Goal: Contribute content: Contribute content

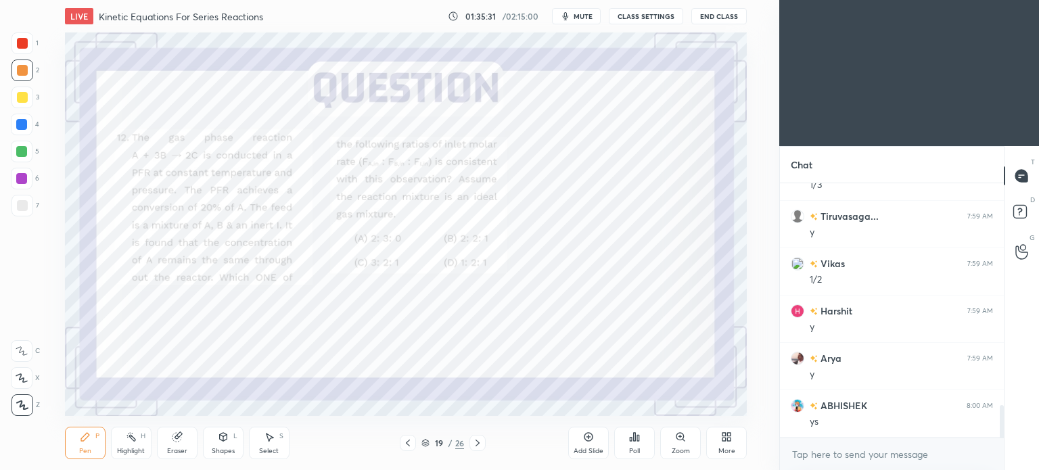
scroll to position [67270, 66929]
click at [727, 432] on icon at bounding box center [726, 437] width 11 height 11
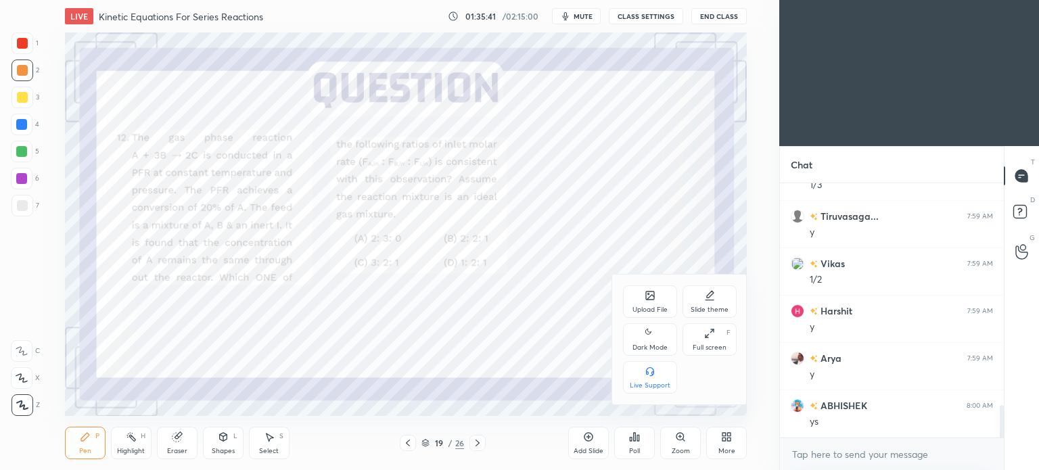
click at [663, 337] on div "Dark Mode" at bounding box center [650, 339] width 54 height 32
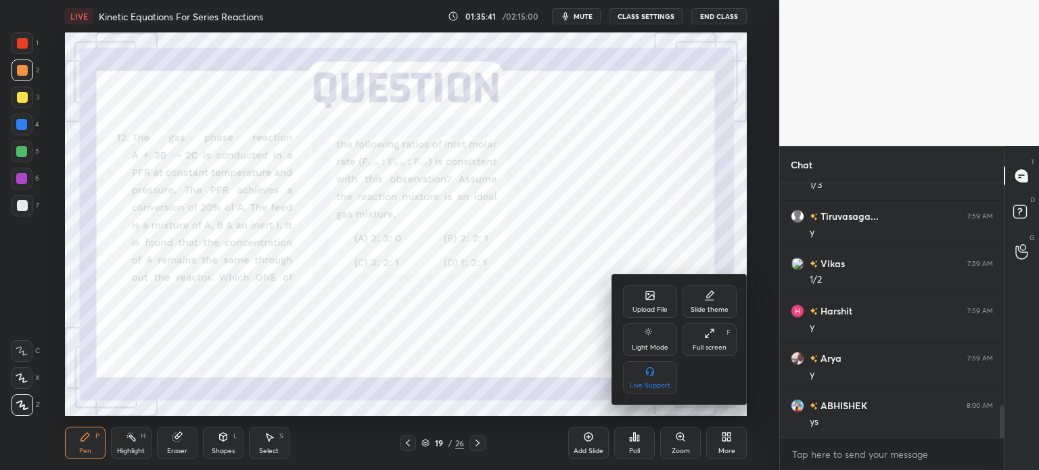
click at [576, 300] on div at bounding box center [519, 235] width 1039 height 470
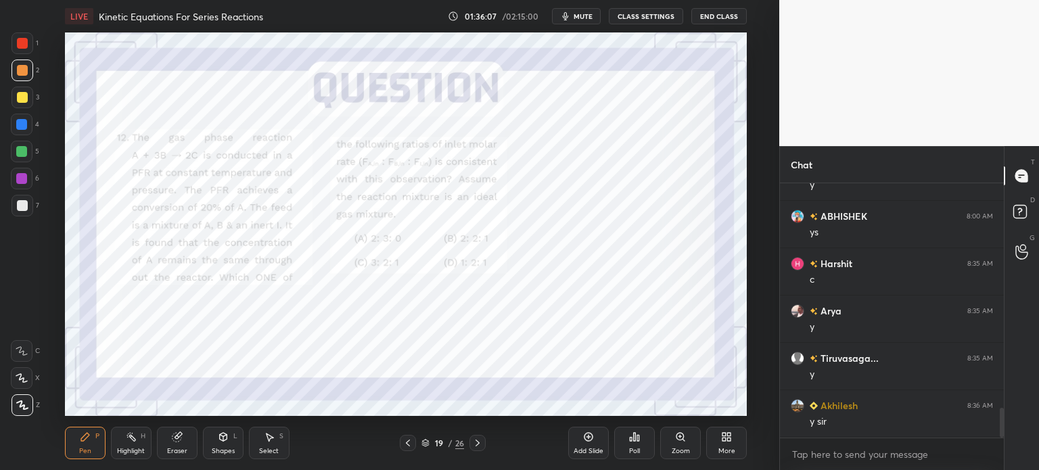
scroll to position [1985, 0]
click at [28, 178] on div at bounding box center [22, 179] width 22 height 22
click at [22, 124] on div at bounding box center [21, 124] width 11 height 11
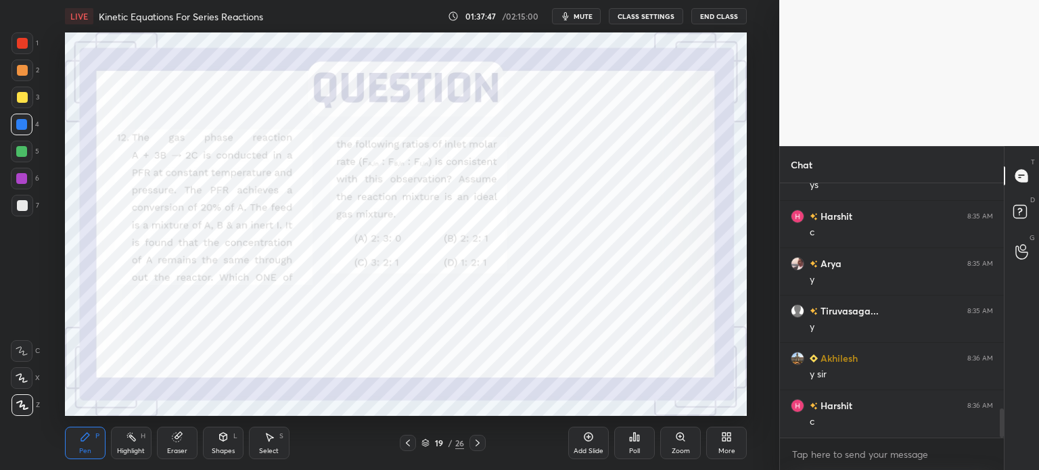
click at [480, 444] on icon at bounding box center [477, 443] width 11 height 11
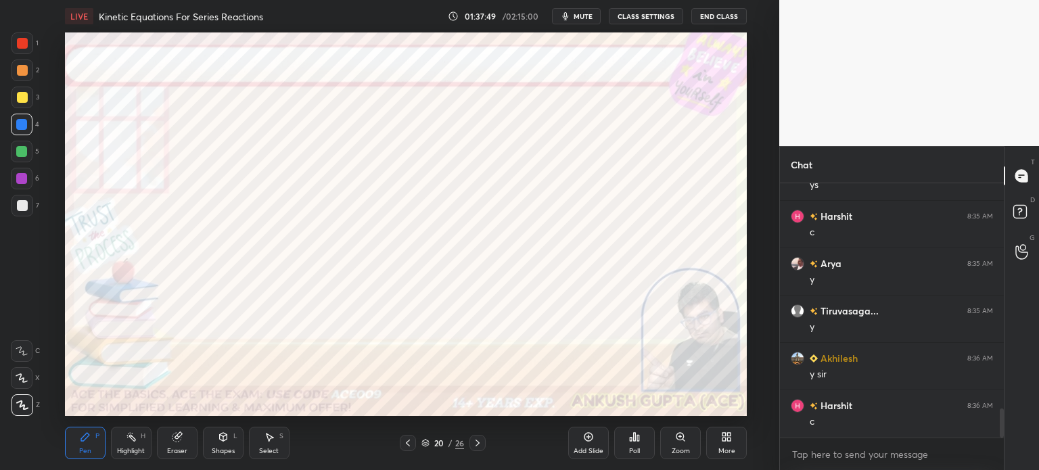
click at [24, 178] on div at bounding box center [21, 178] width 11 height 11
click at [405, 443] on icon at bounding box center [408, 443] width 11 height 11
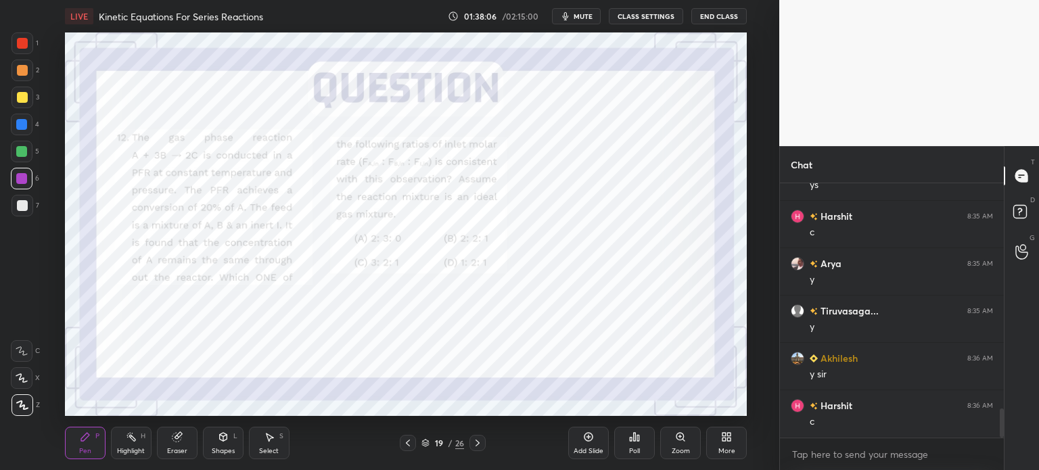
click at [481, 440] on icon at bounding box center [477, 443] width 11 height 11
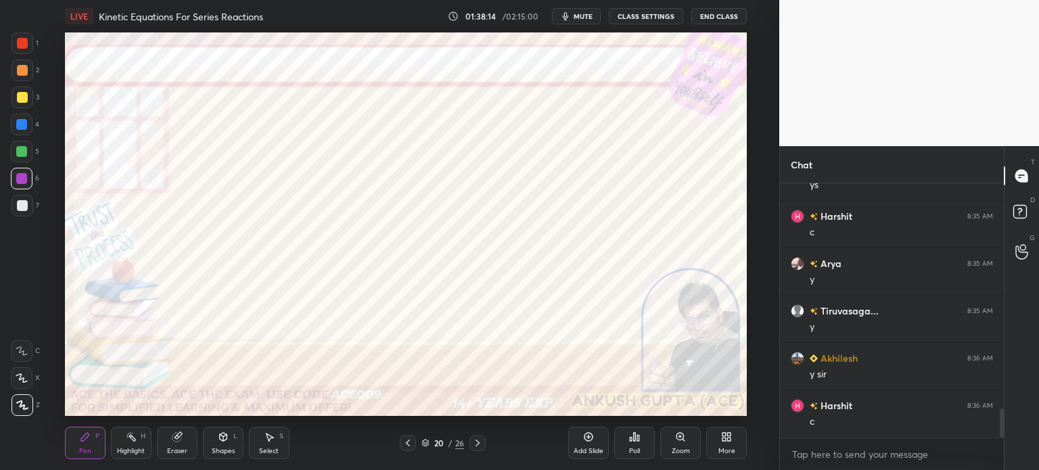
scroll to position [2032, 0]
click at [268, 445] on div "Select S" at bounding box center [269, 443] width 41 height 32
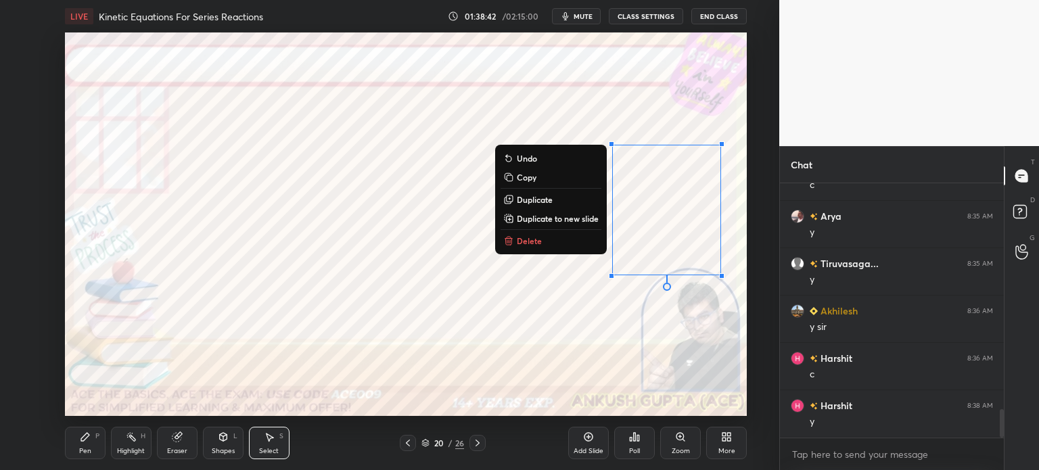
click at [87, 445] on div "Pen P" at bounding box center [85, 443] width 41 height 32
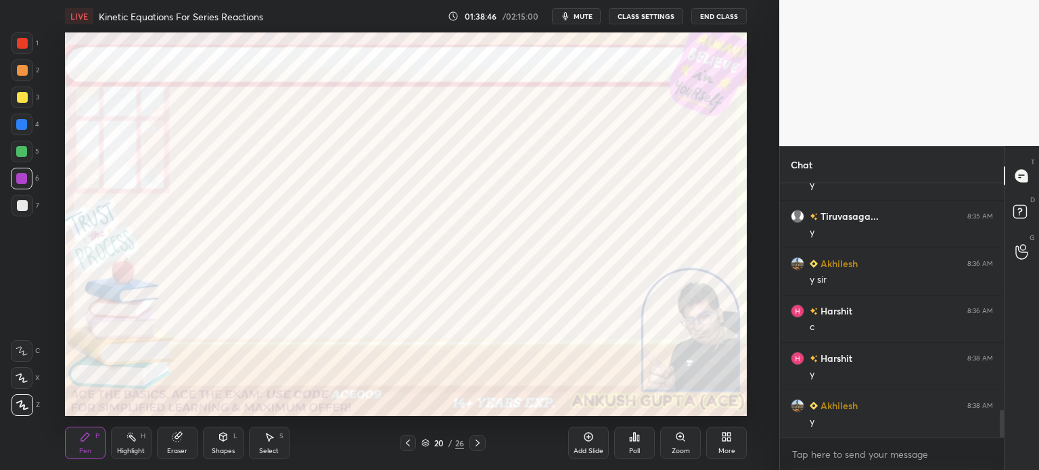
scroll to position [2127, 0]
click at [404, 442] on icon at bounding box center [408, 443] width 11 height 11
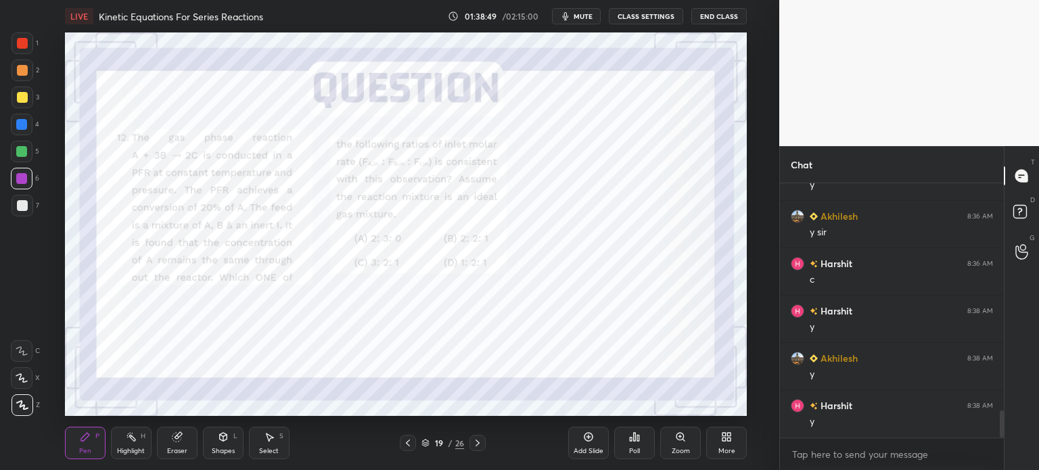
click at [133, 441] on icon at bounding box center [131, 437] width 11 height 11
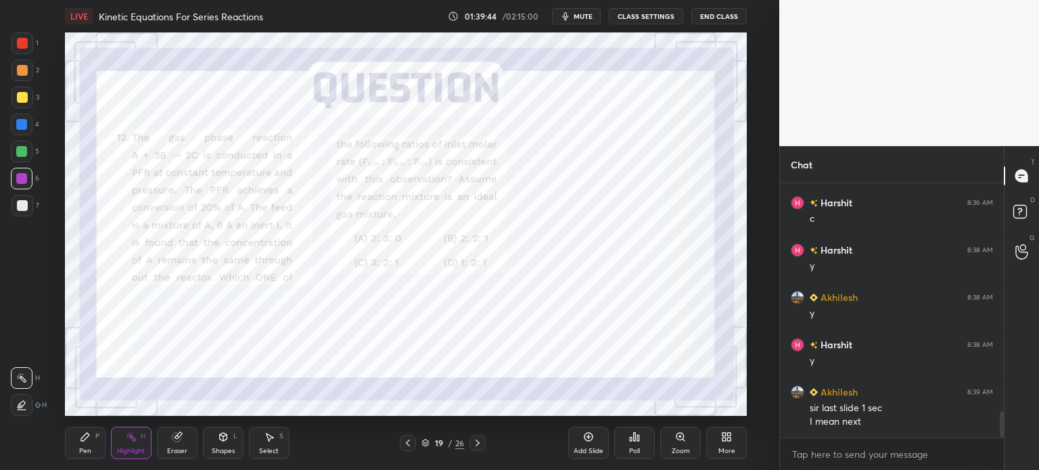
click at [482, 442] on icon at bounding box center [477, 443] width 11 height 11
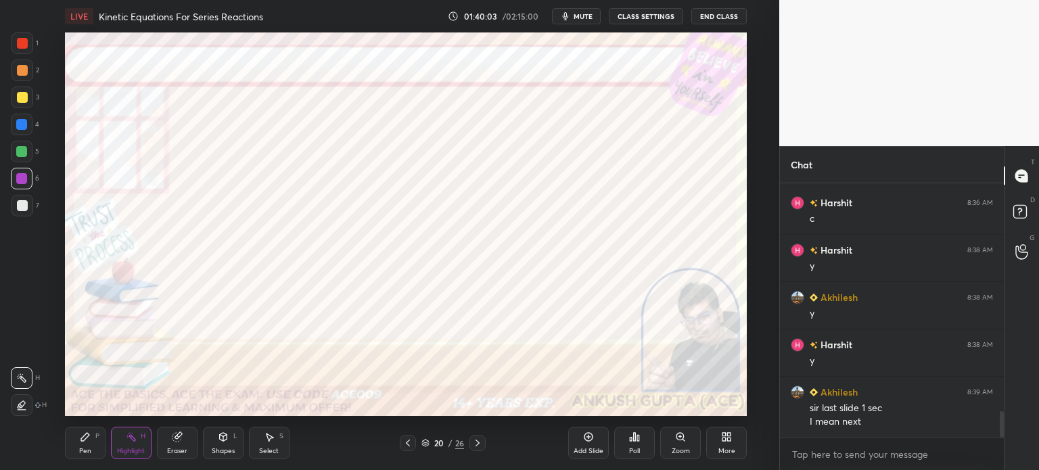
scroll to position [2235, 0]
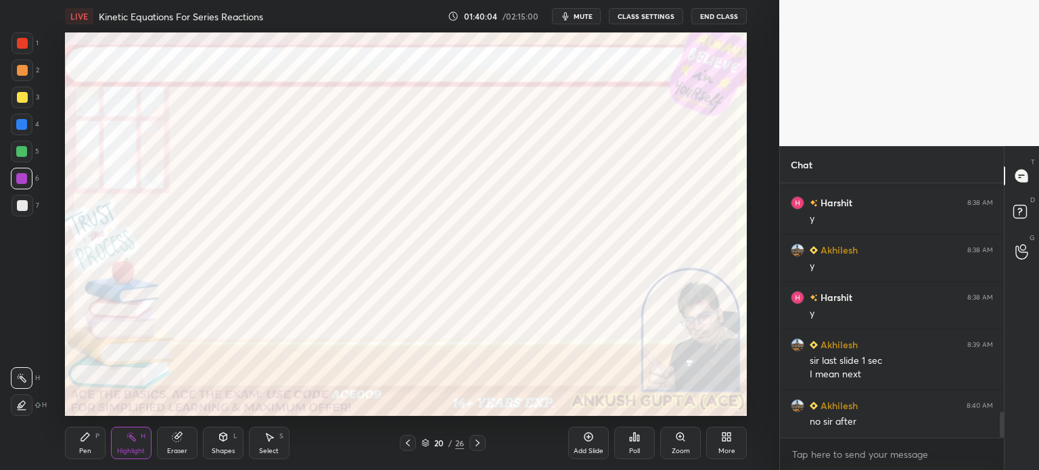
click at [470, 439] on div at bounding box center [478, 443] width 16 height 16
click at [479, 442] on icon at bounding box center [477, 443] width 11 height 11
click at [408, 441] on icon at bounding box center [408, 443] width 4 height 7
click at [409, 442] on icon at bounding box center [408, 443] width 11 height 11
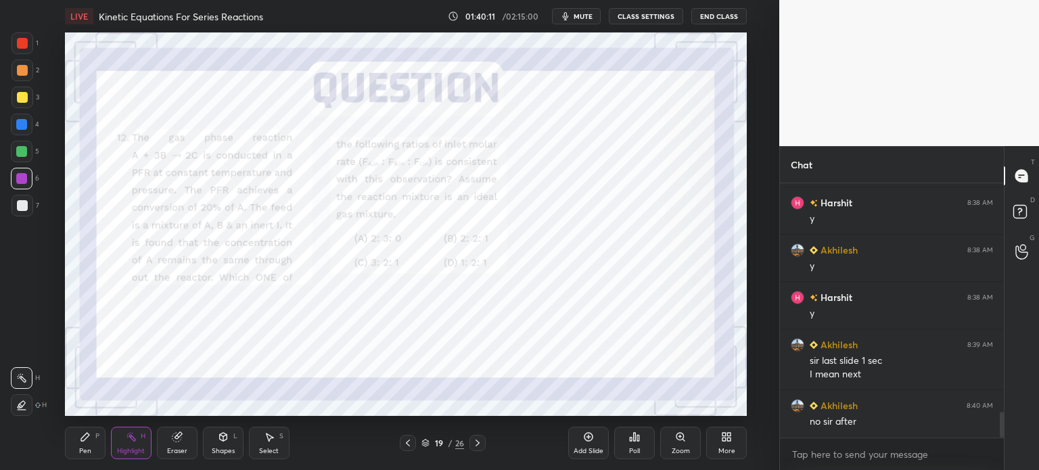
click at [479, 446] on icon at bounding box center [477, 443] width 11 height 11
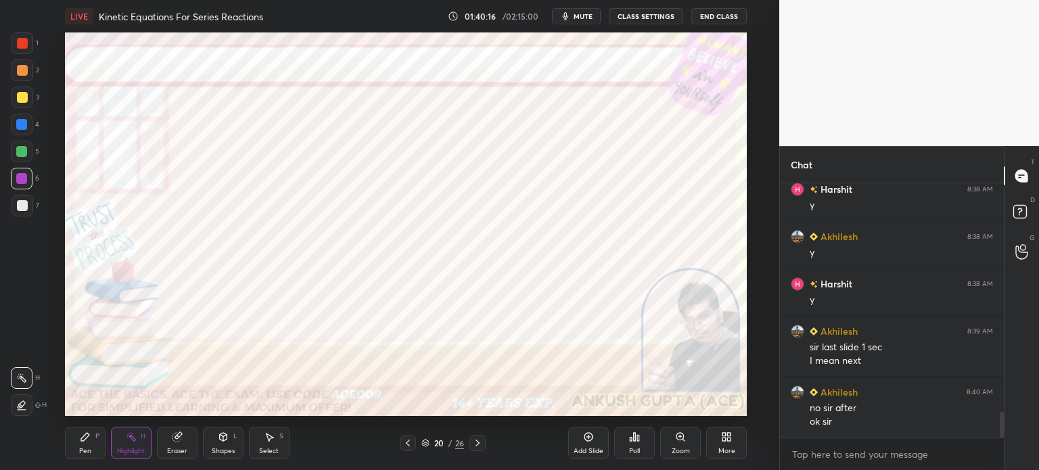
scroll to position [2262, 0]
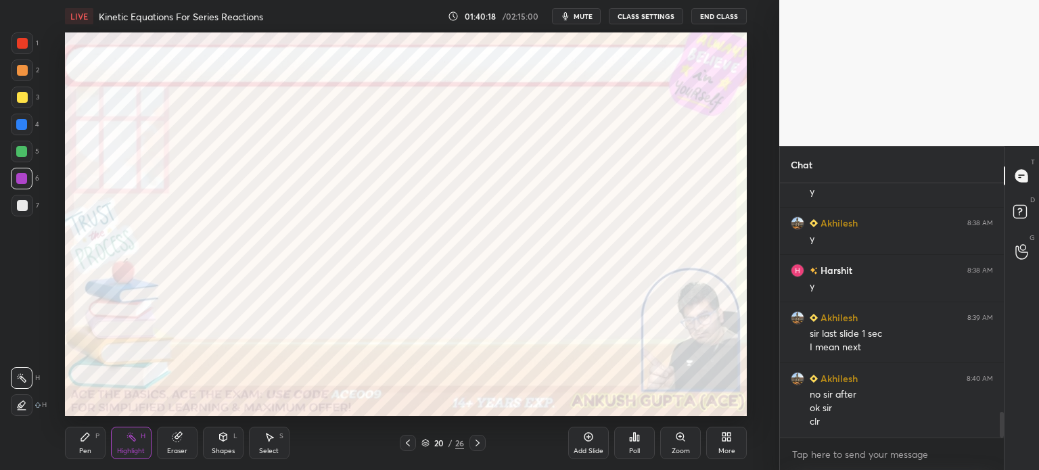
click at [406, 440] on icon at bounding box center [408, 443] width 11 height 11
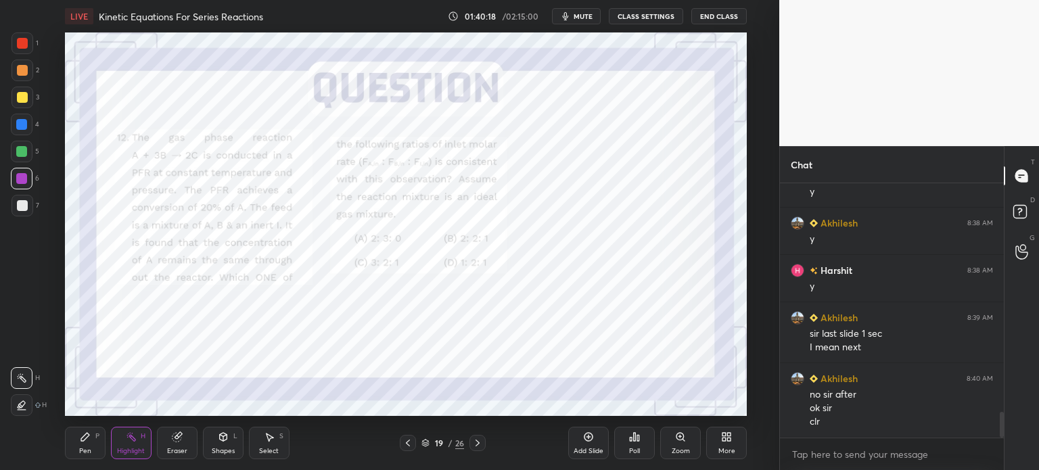
click at [406, 440] on icon at bounding box center [408, 443] width 11 height 11
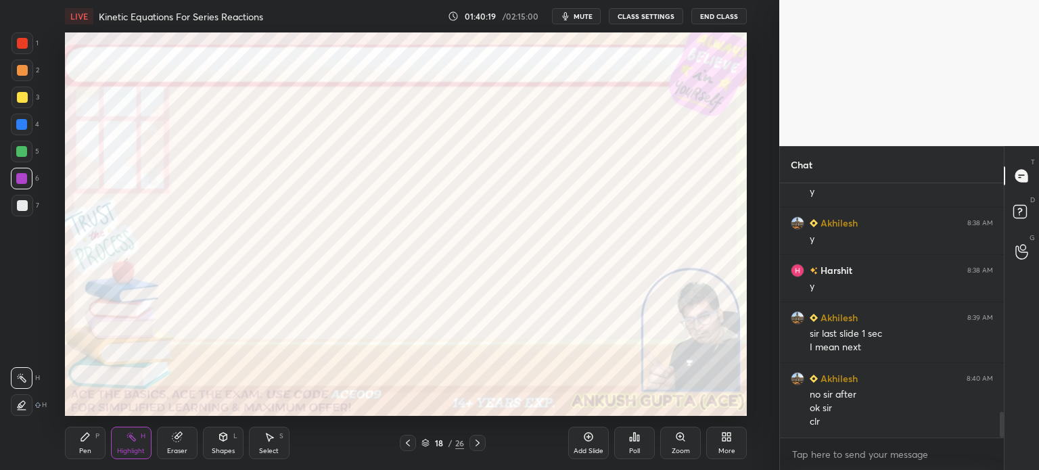
scroll to position [2276, 0]
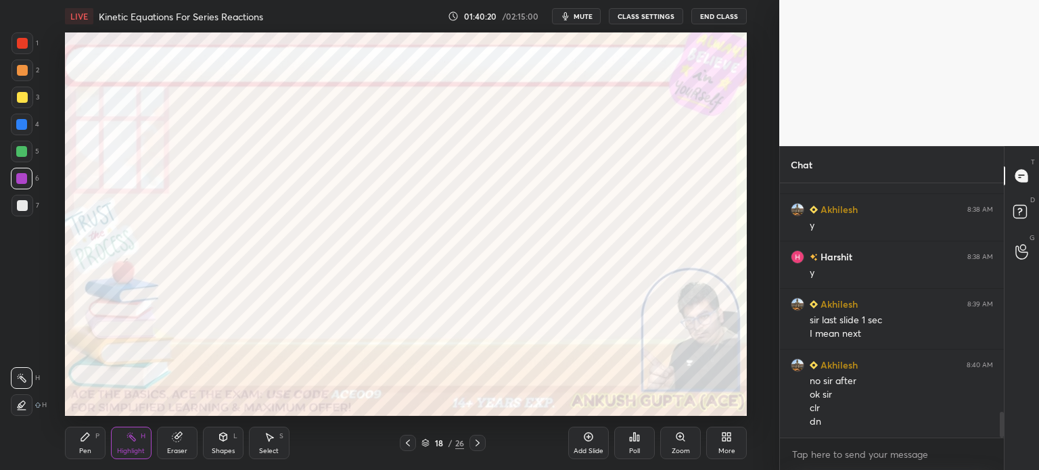
click at [484, 445] on div at bounding box center [478, 443] width 16 height 16
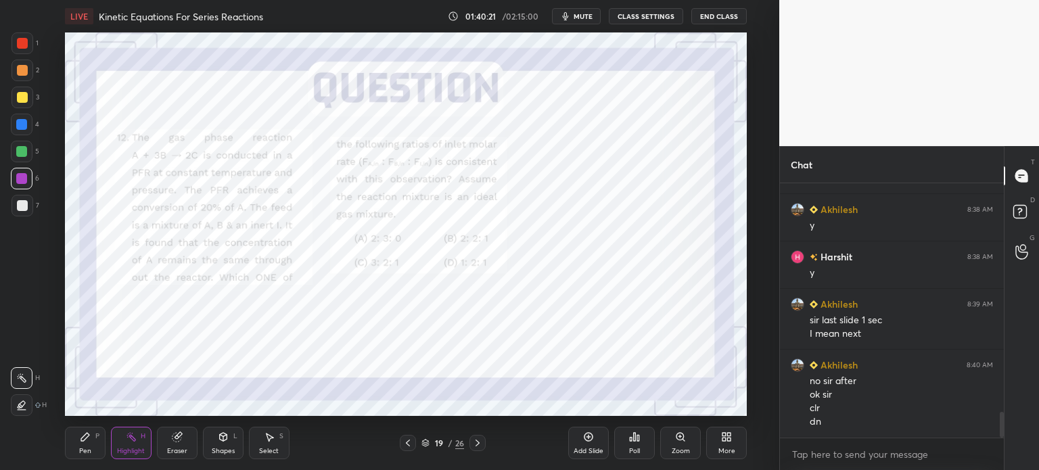
click at [484, 445] on div at bounding box center [478, 443] width 16 height 16
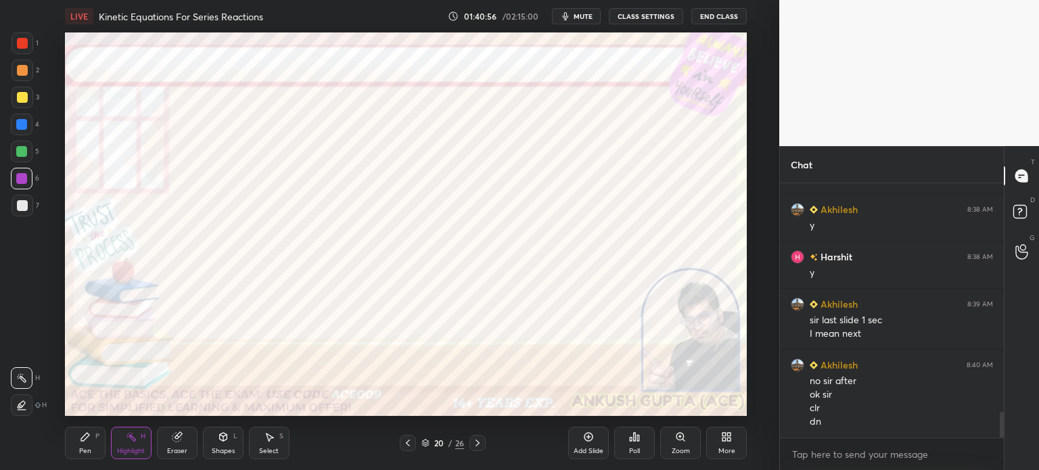
click at [477, 440] on icon at bounding box center [477, 443] width 11 height 11
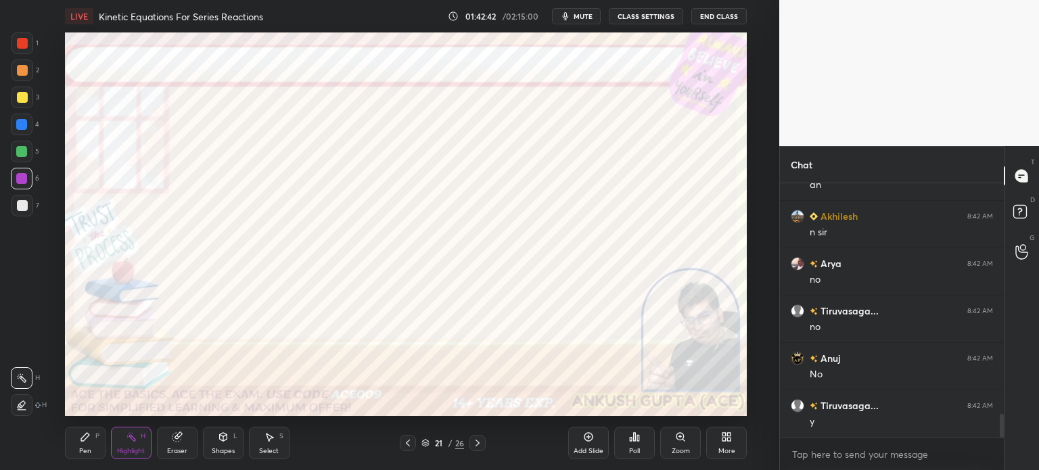
scroll to position [2560, 0]
click at [16, 179] on div at bounding box center [21, 178] width 11 height 11
click at [81, 449] on div "Pen" at bounding box center [85, 451] width 12 height 7
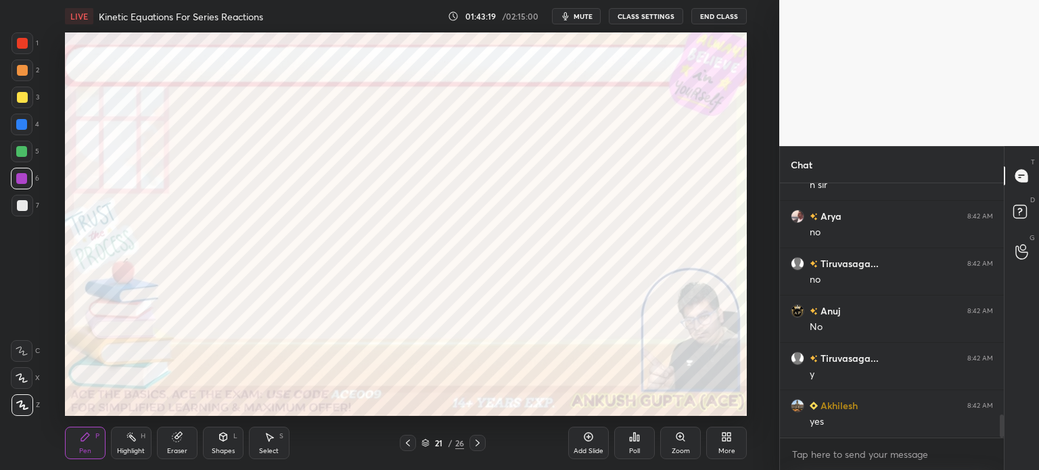
click at [20, 45] on div at bounding box center [22, 43] width 11 height 11
click at [25, 127] on div at bounding box center [21, 124] width 11 height 11
click at [28, 71] on div at bounding box center [23, 71] width 22 height 22
click at [481, 443] on icon at bounding box center [477, 443] width 11 height 11
click at [16, 129] on div at bounding box center [21, 124] width 11 height 11
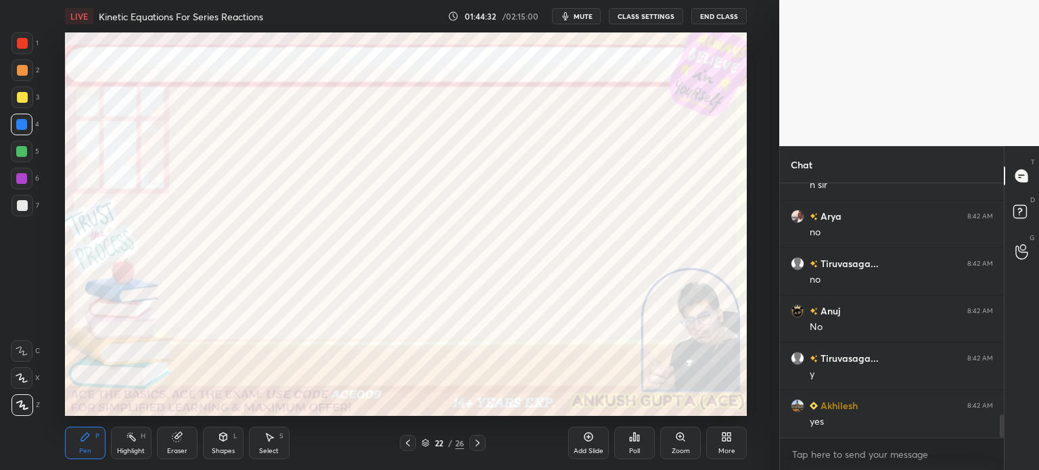
click at [19, 181] on div at bounding box center [21, 178] width 11 height 11
click at [216, 442] on div "Shapes L" at bounding box center [223, 443] width 41 height 32
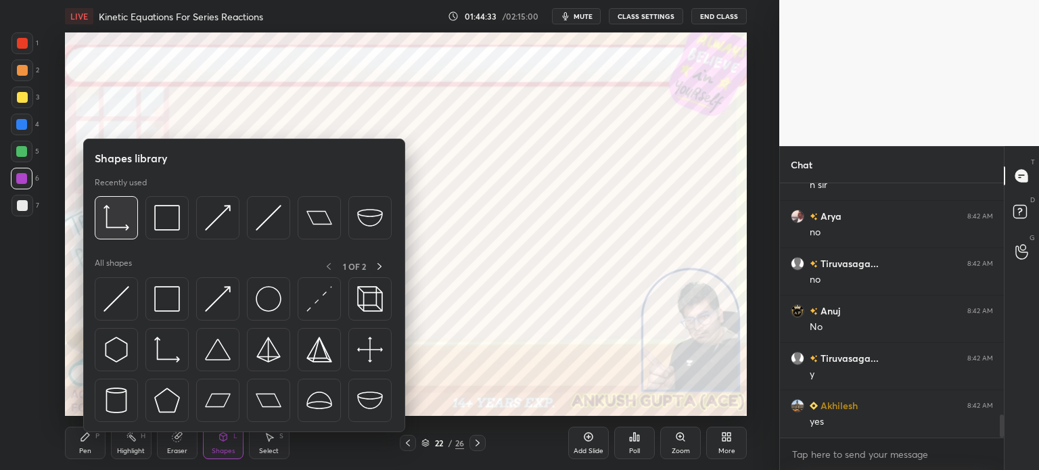
click at [110, 229] on img at bounding box center [117, 218] width 26 height 26
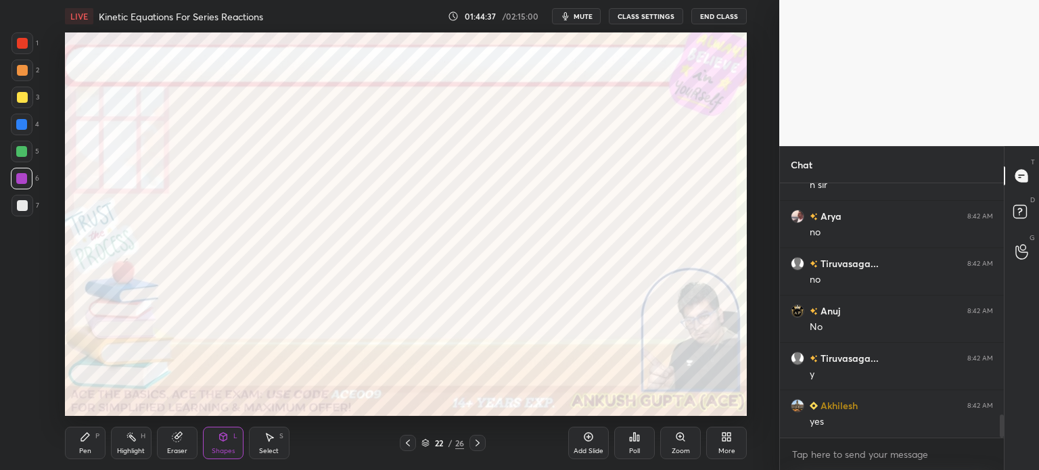
click at [87, 441] on icon at bounding box center [85, 437] width 11 height 11
click at [19, 123] on div at bounding box center [21, 124] width 11 height 11
click at [212, 446] on div "Shapes L" at bounding box center [223, 443] width 41 height 32
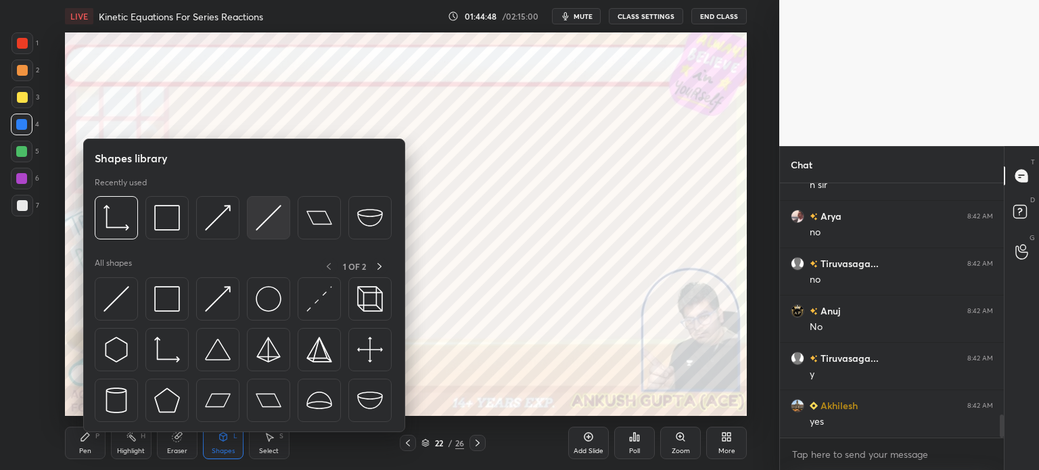
click at [279, 221] on img at bounding box center [269, 218] width 26 height 26
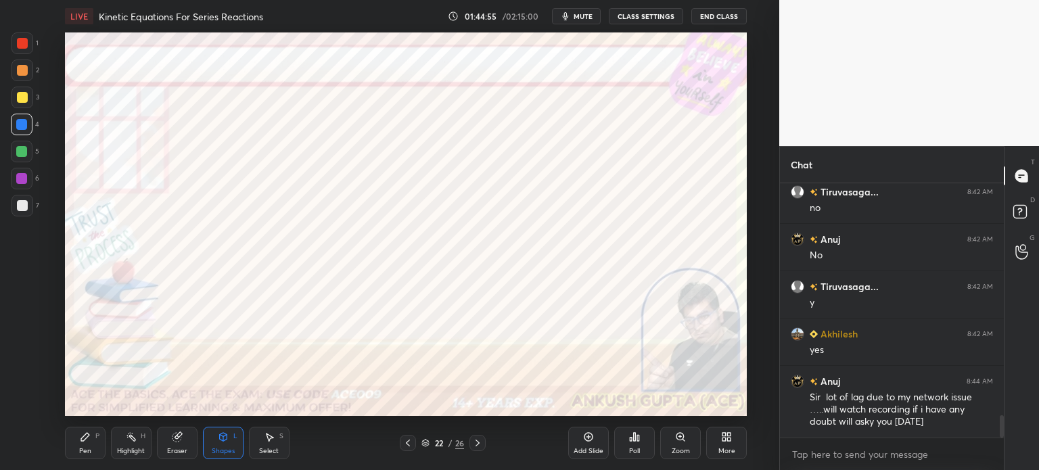
scroll to position [2679, 0]
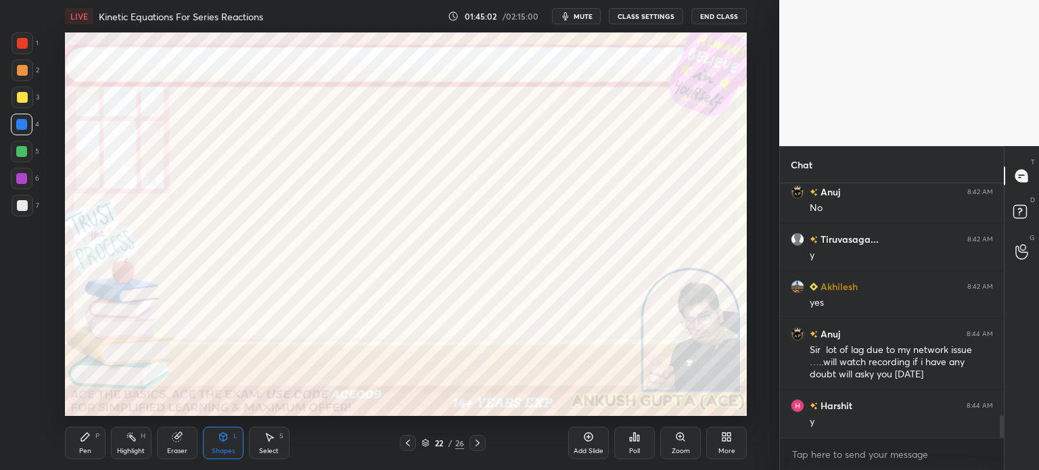
click at [87, 442] on icon at bounding box center [85, 437] width 11 height 11
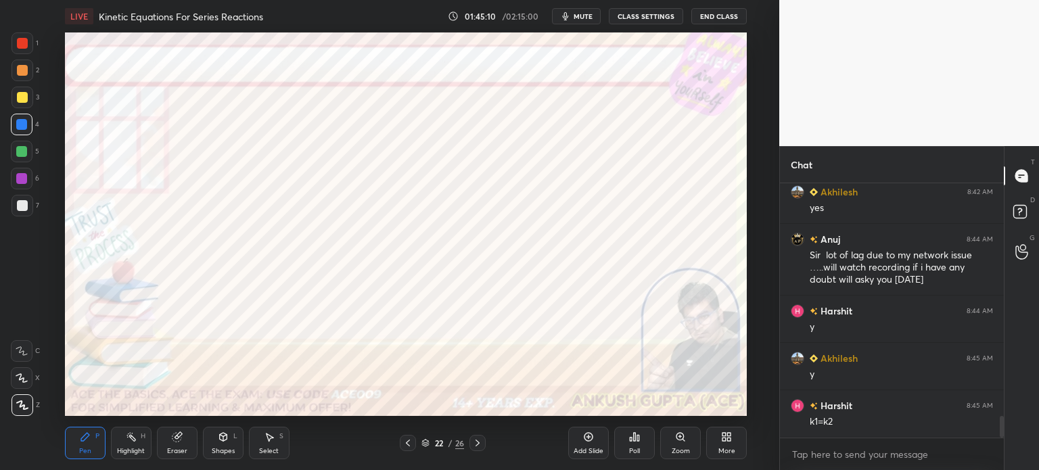
scroll to position [2787, 0]
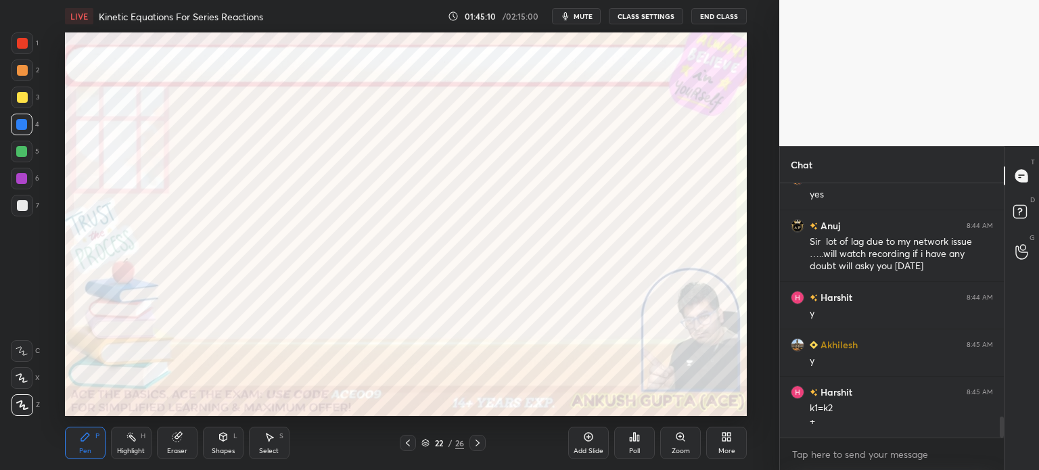
click at [22, 69] on div at bounding box center [22, 70] width 11 height 11
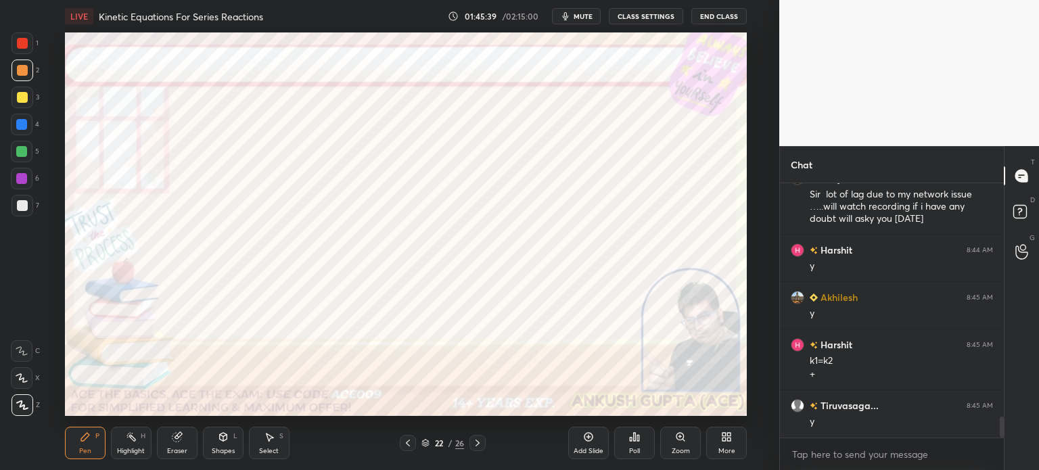
scroll to position [2882, 0]
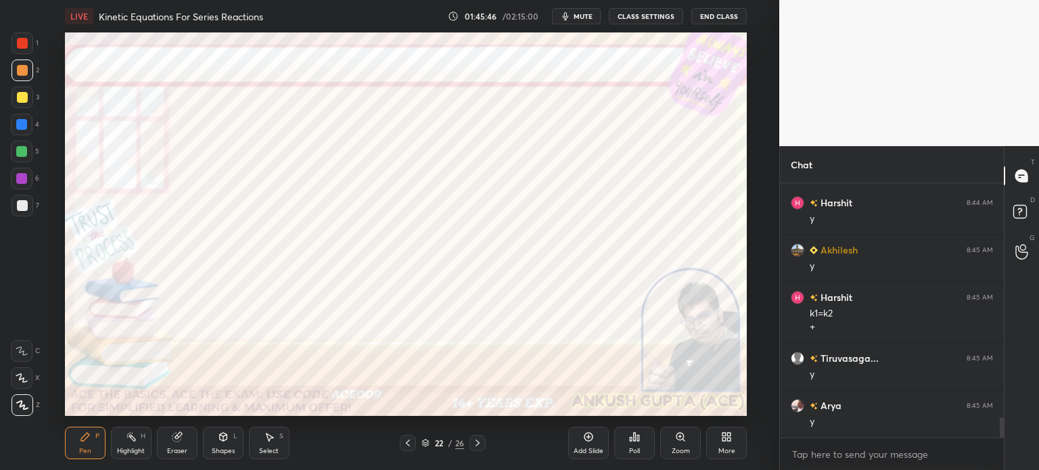
click at [477, 442] on icon at bounding box center [478, 443] width 4 height 7
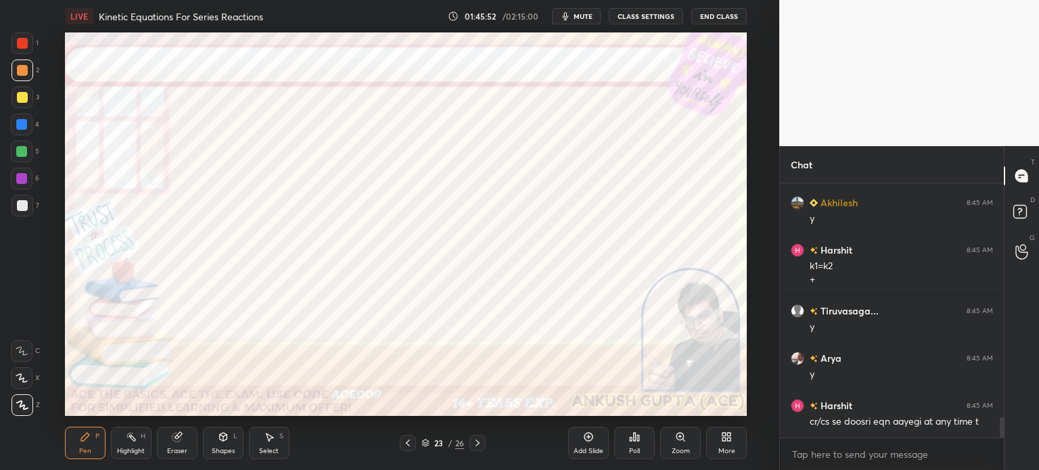
click at [22, 50] on div at bounding box center [23, 43] width 22 height 22
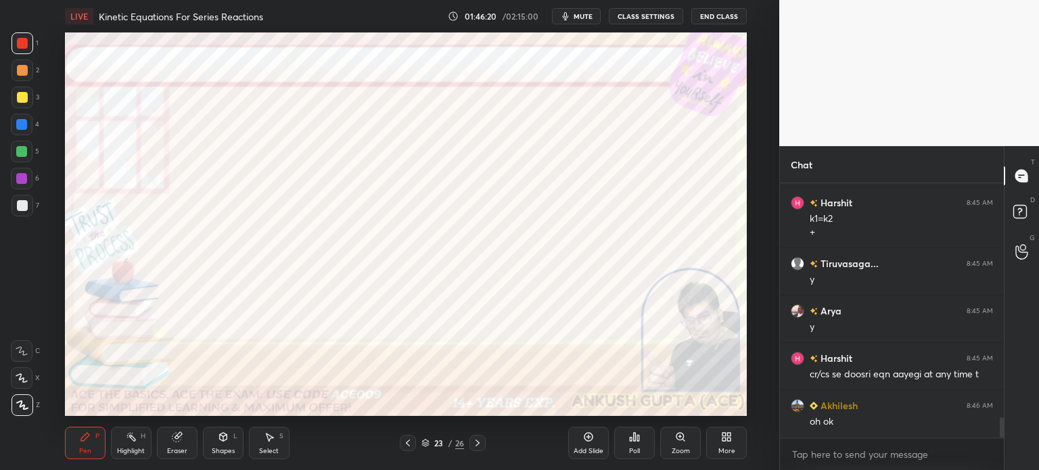
click at [267, 447] on div "Select S" at bounding box center [269, 443] width 41 height 32
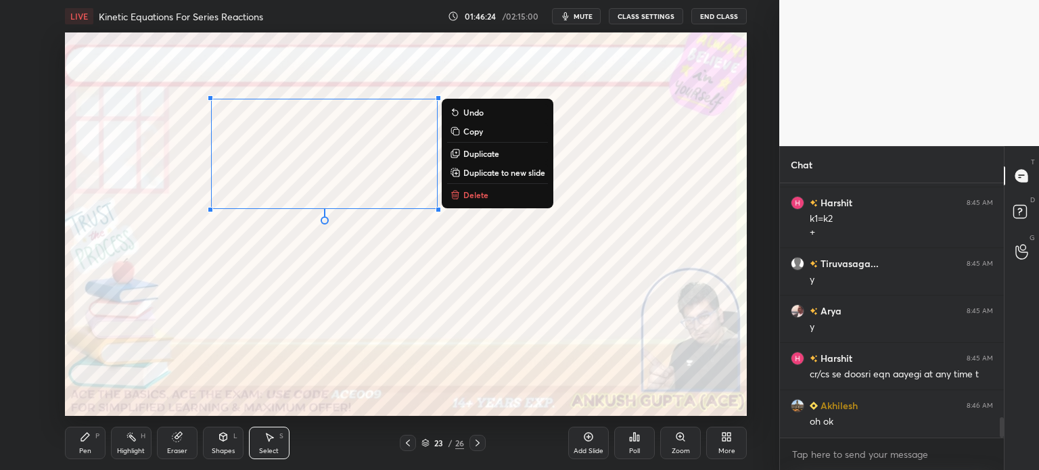
click at [97, 440] on div "Pen P" at bounding box center [85, 443] width 41 height 32
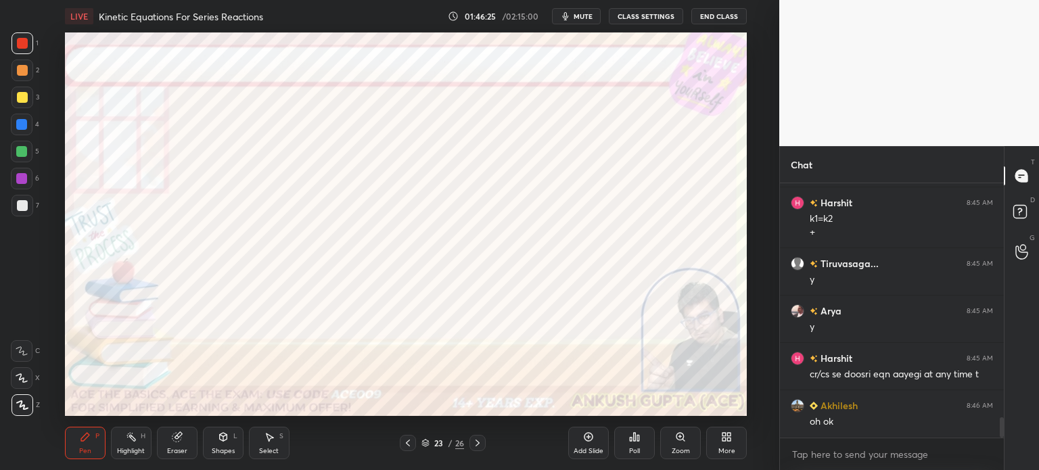
click at [19, 127] on div at bounding box center [21, 124] width 11 height 11
click at [21, 155] on div at bounding box center [21, 151] width 11 height 11
click at [216, 449] on div "Shapes" at bounding box center [223, 451] width 23 height 7
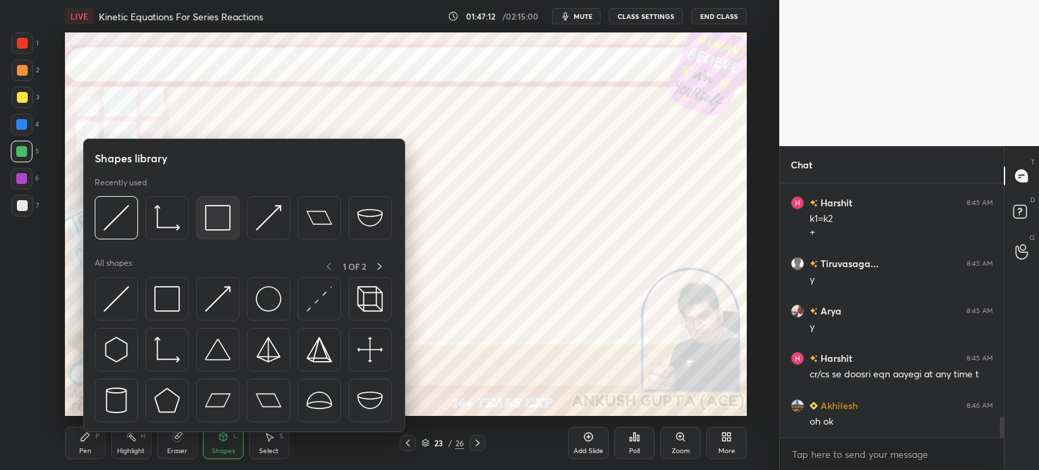
click at [209, 231] on img at bounding box center [218, 218] width 26 height 26
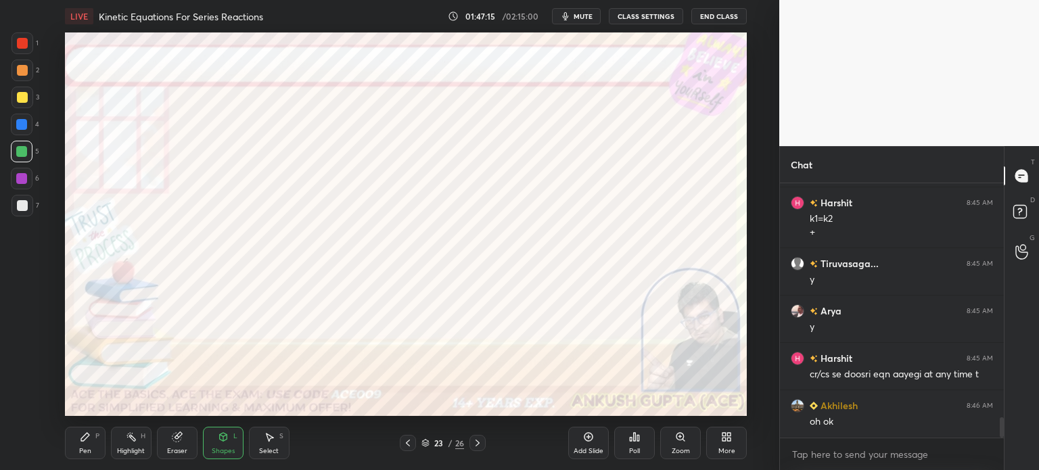
click at [276, 440] on div "Select S" at bounding box center [269, 443] width 41 height 32
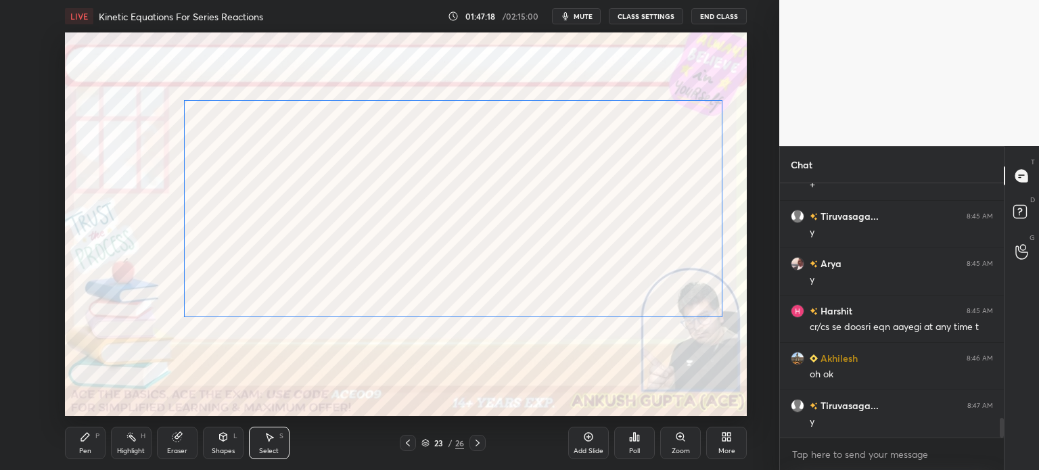
scroll to position [3072, 0]
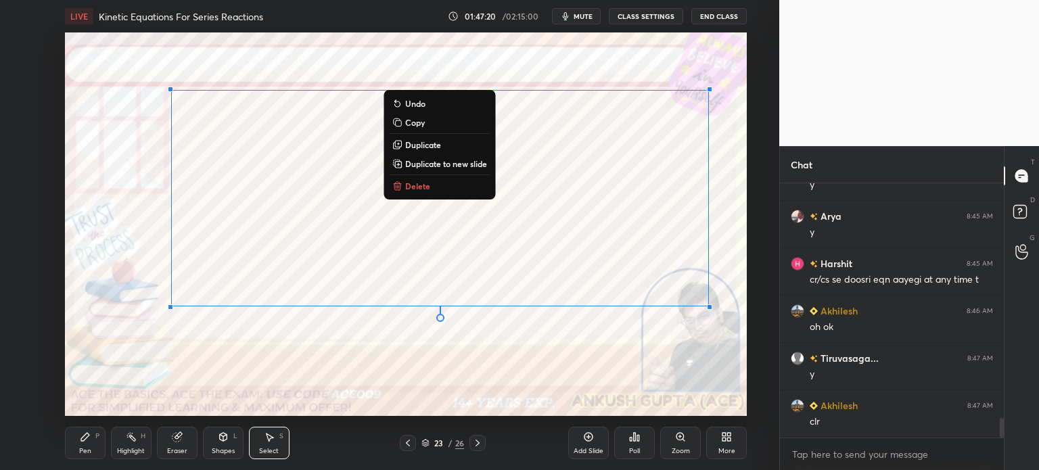
click at [226, 445] on div "Shapes L" at bounding box center [223, 443] width 41 height 32
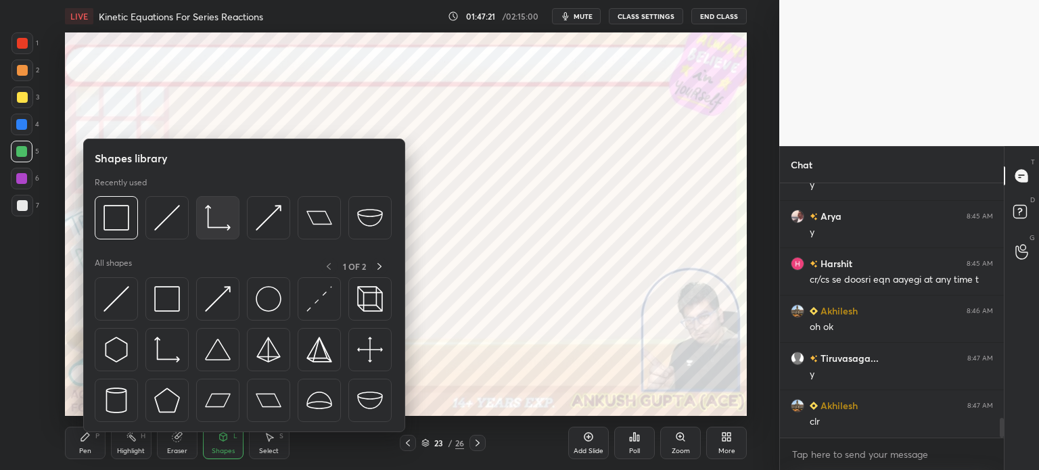
click at [210, 228] on img at bounding box center [218, 218] width 26 height 26
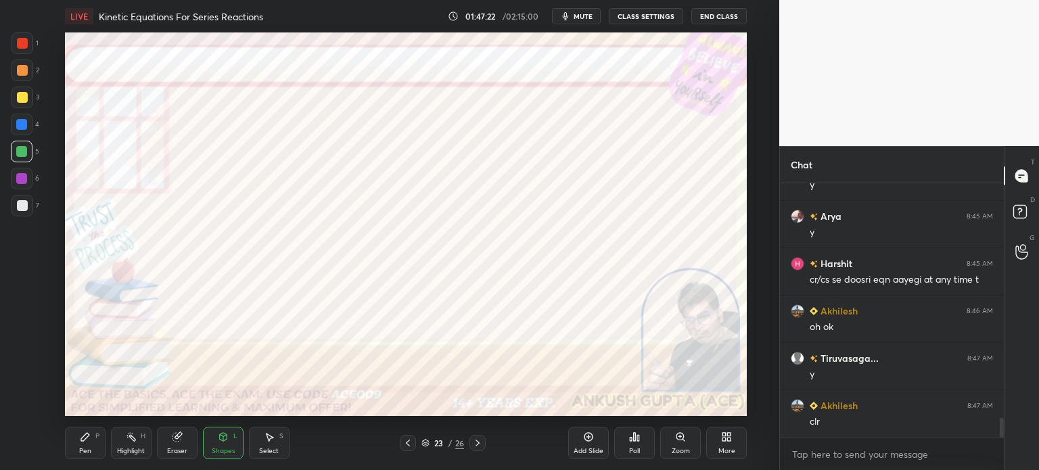
click at [22, 178] on div at bounding box center [21, 178] width 11 height 11
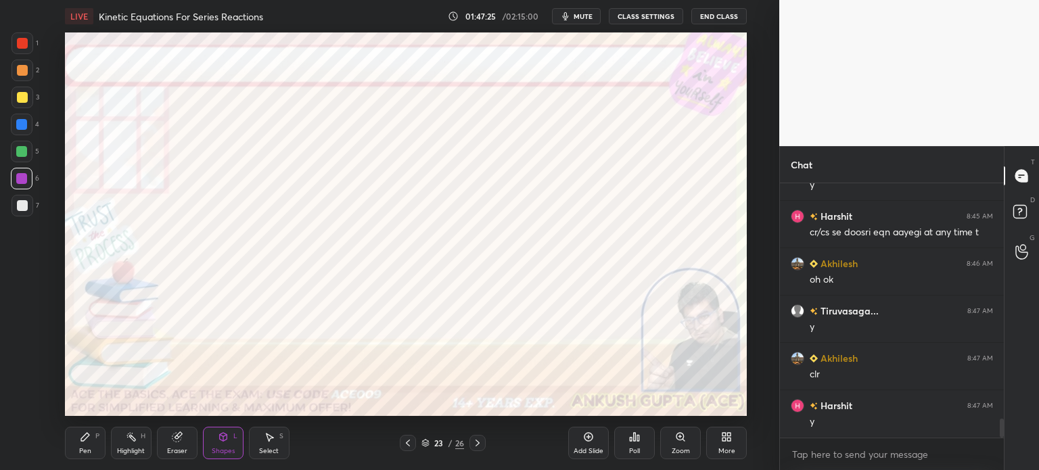
click at [87, 446] on div "Pen P" at bounding box center [85, 443] width 41 height 32
click at [26, 133] on div at bounding box center [22, 125] width 22 height 22
click at [273, 448] on div "Select" at bounding box center [269, 451] width 20 height 7
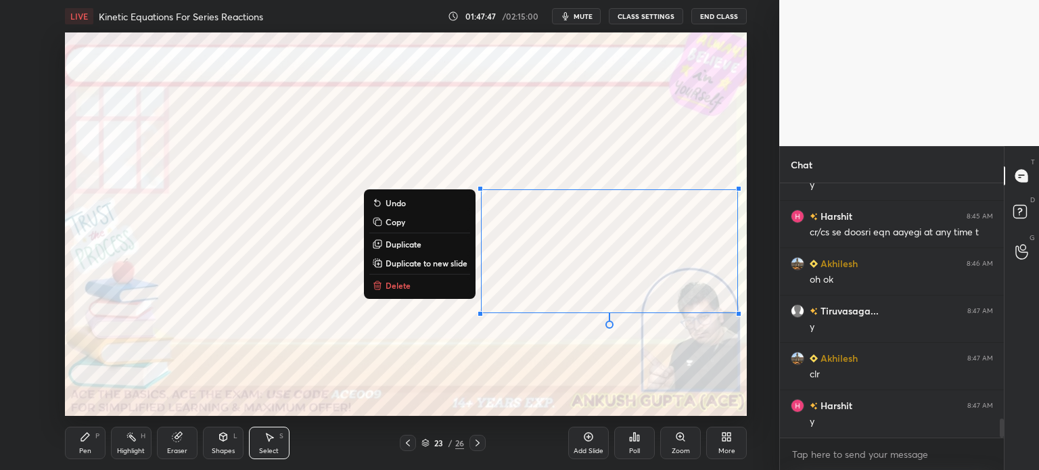
click at [597, 362] on div "0 ° Undo Copy Duplicate Duplicate to new slide Delete" at bounding box center [406, 224] width 682 height 384
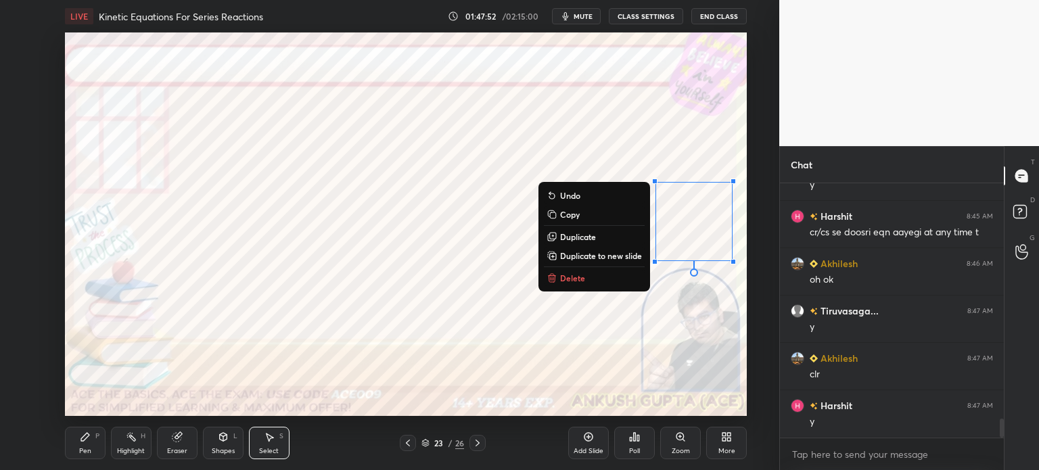
click at [594, 349] on div "0 ° Undo Copy Duplicate Duplicate to new slide Delete" at bounding box center [406, 224] width 682 height 384
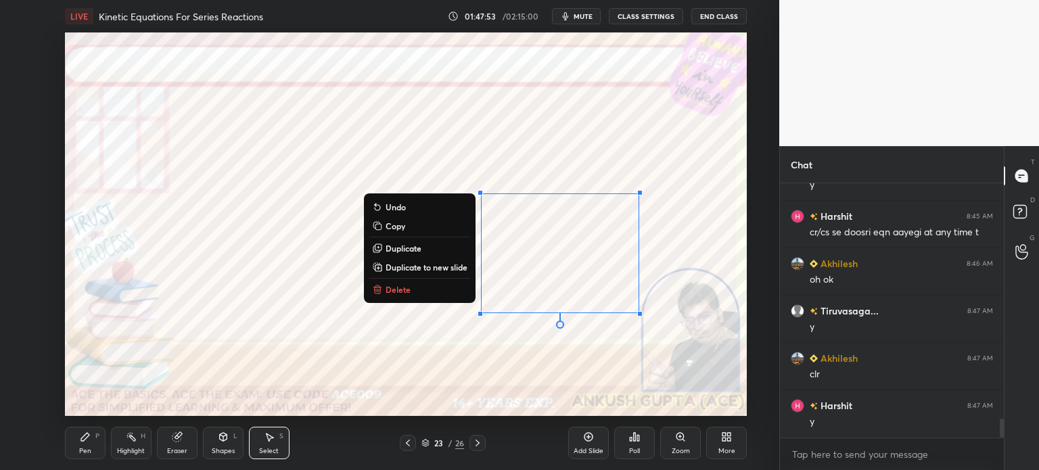
click at [581, 346] on div "0 ° Undo Copy Duplicate Duplicate to new slide Delete" at bounding box center [406, 224] width 682 height 384
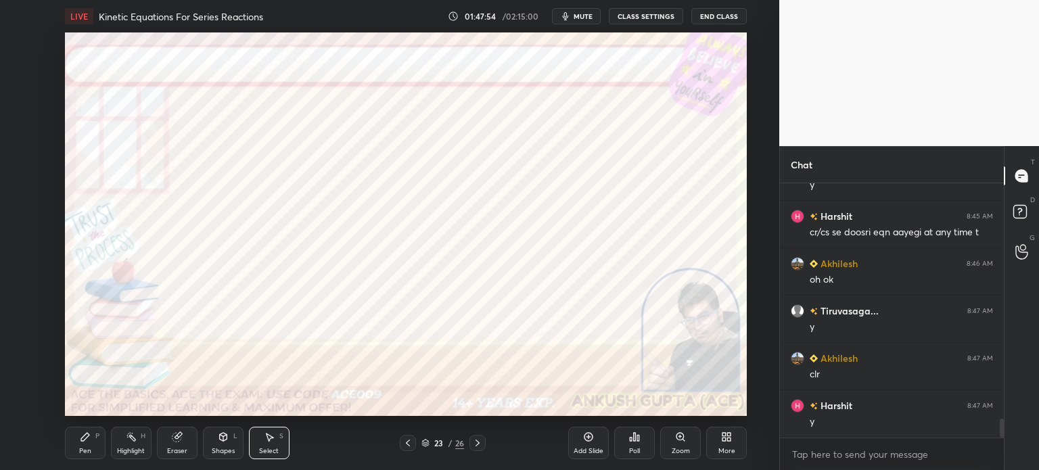
click at [170, 446] on div "Eraser" at bounding box center [177, 443] width 41 height 32
click at [85, 444] on div "Pen P" at bounding box center [85, 443] width 41 height 32
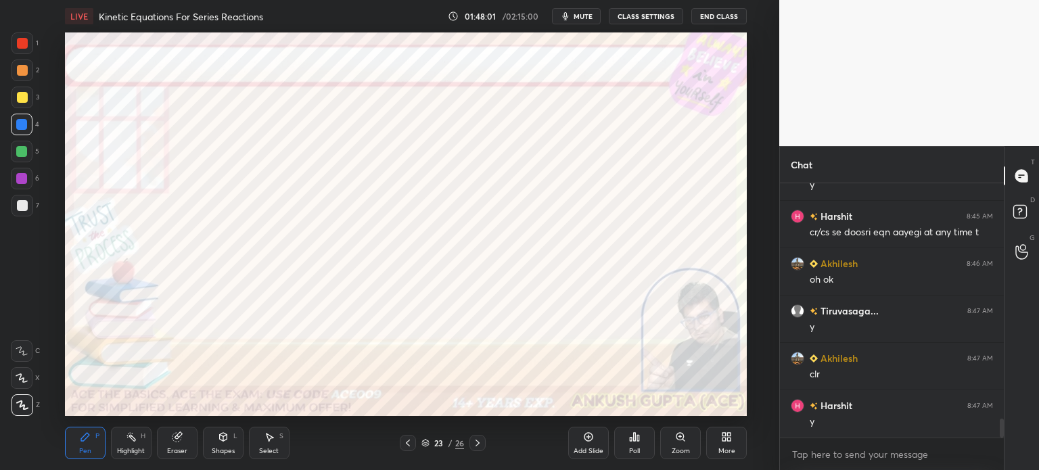
click at [30, 51] on div at bounding box center [23, 43] width 22 height 22
click at [221, 444] on div "Shapes L" at bounding box center [223, 443] width 41 height 32
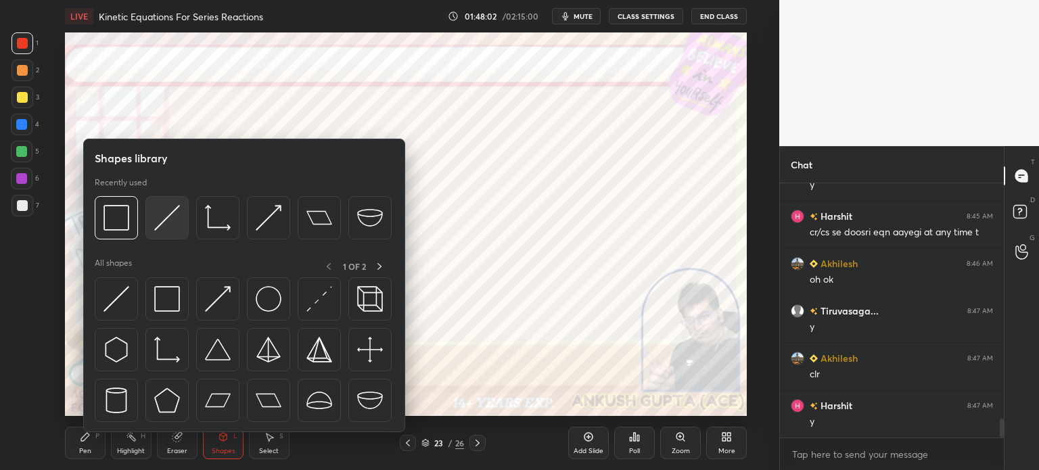
click at [165, 221] on img at bounding box center [167, 218] width 26 height 26
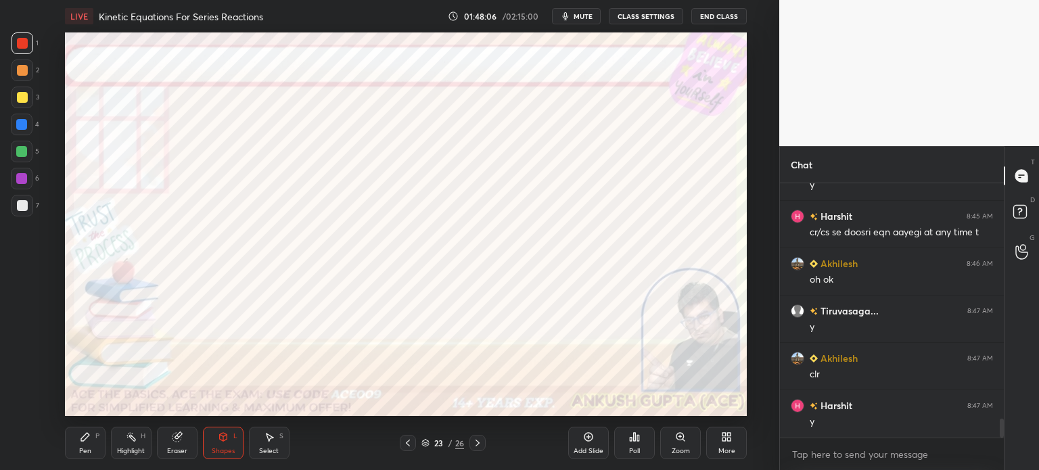
click at [76, 440] on div "Pen P" at bounding box center [85, 443] width 41 height 32
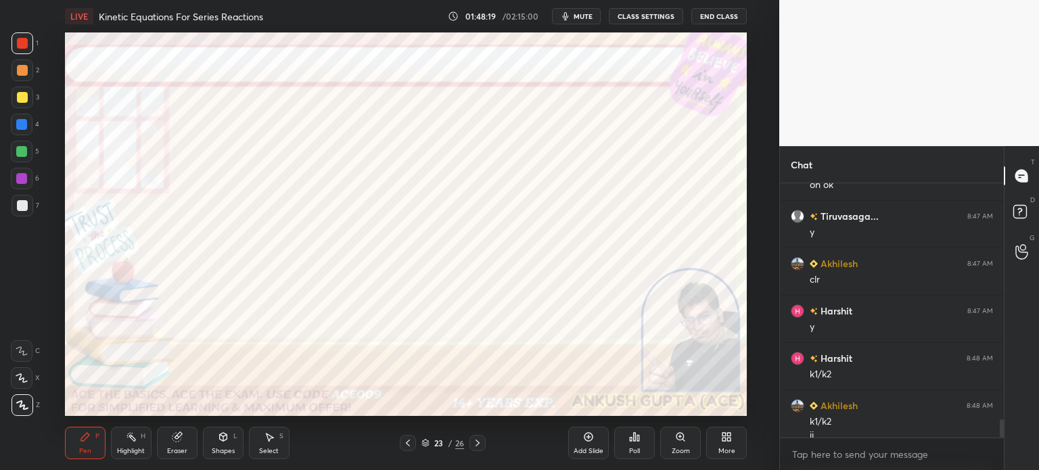
scroll to position [3227, 0]
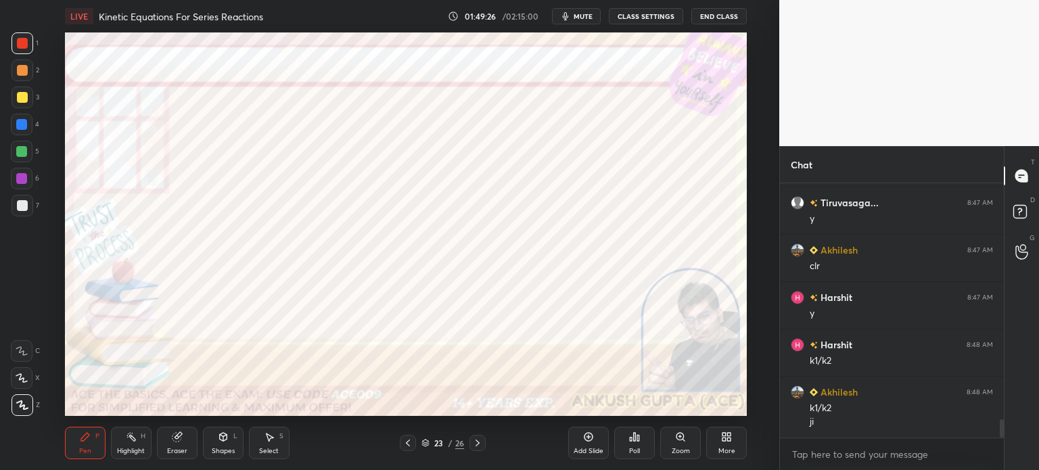
click at [406, 440] on icon at bounding box center [408, 443] width 11 height 11
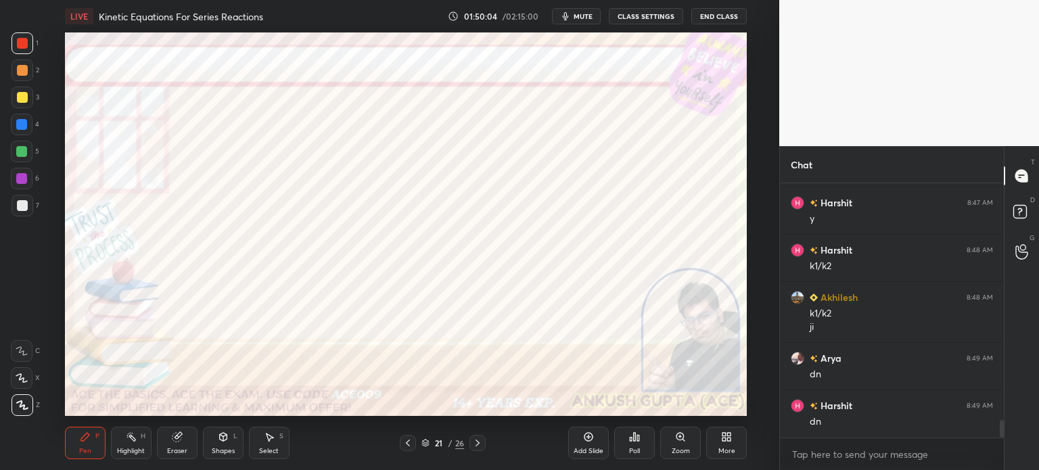
scroll to position [3369, 0]
click at [482, 442] on icon at bounding box center [477, 443] width 11 height 11
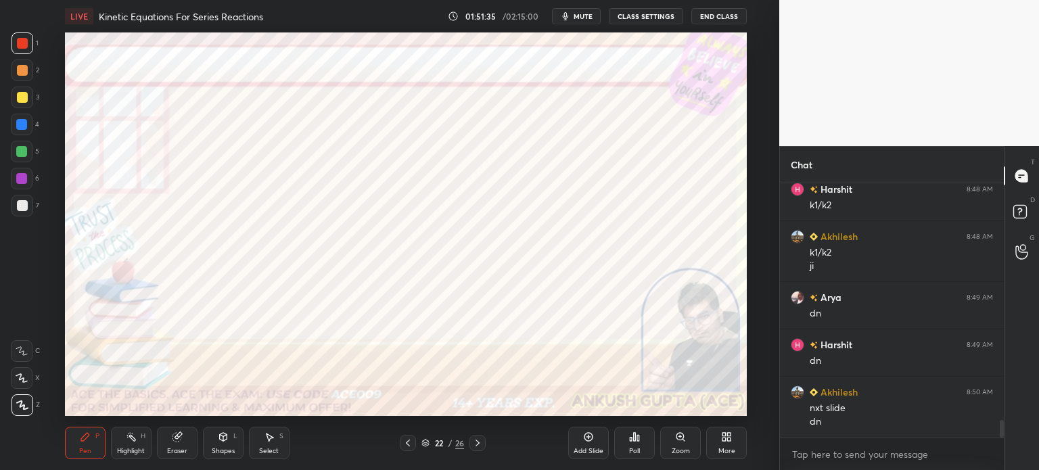
scroll to position [3430, 0]
click at [484, 439] on div at bounding box center [478, 443] width 16 height 16
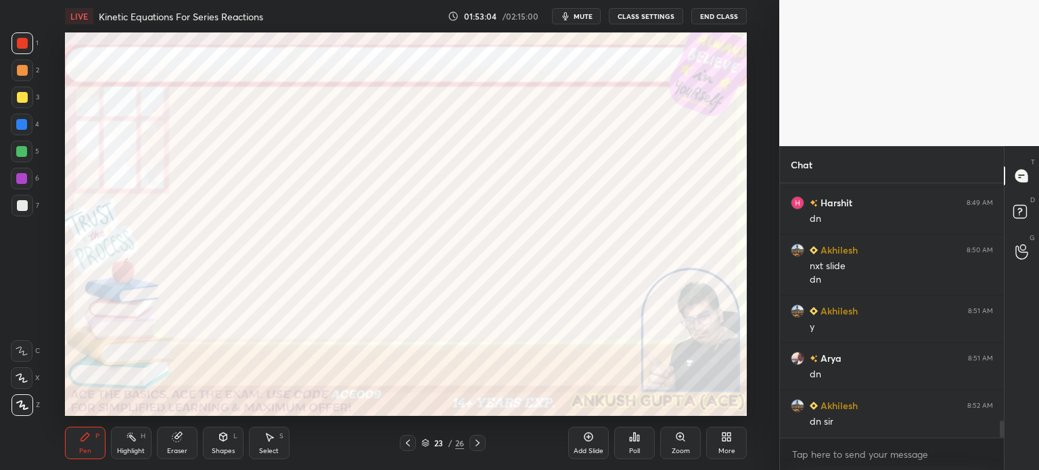
scroll to position [3572, 0]
click at [479, 447] on icon at bounding box center [477, 443] width 11 height 11
click at [24, 176] on div at bounding box center [21, 178] width 11 height 11
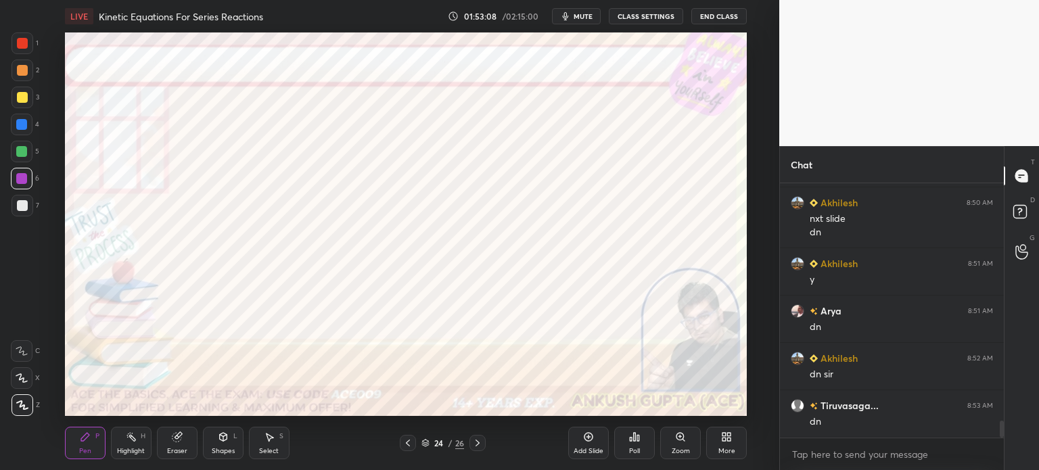
click at [220, 449] on div "Shapes" at bounding box center [223, 451] width 23 height 7
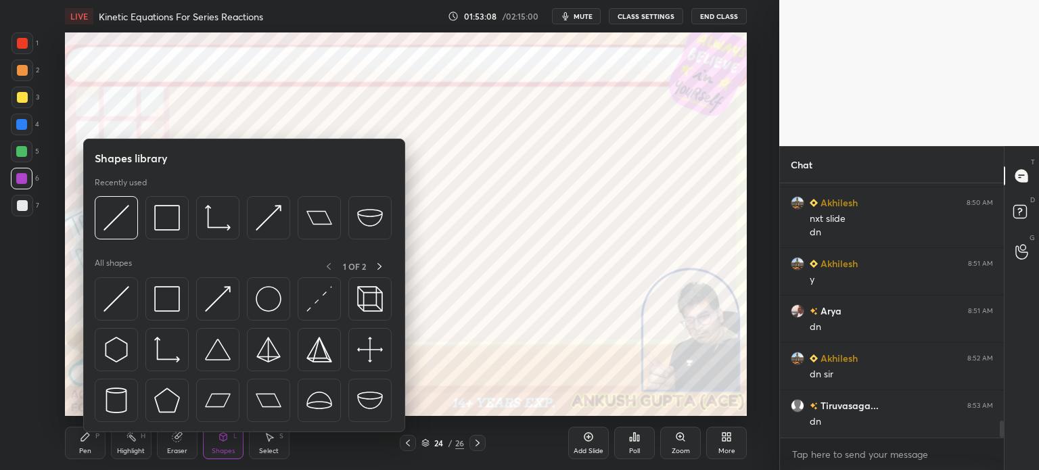
click at [211, 224] on img at bounding box center [218, 218] width 26 height 26
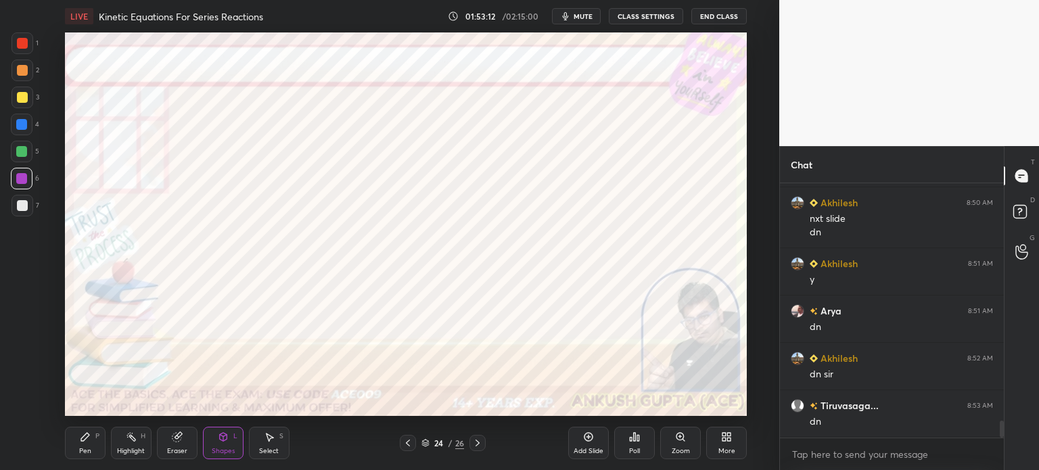
click at [85, 444] on div "Pen P" at bounding box center [85, 443] width 41 height 32
click at [406, 440] on icon at bounding box center [408, 443] width 11 height 11
click at [125, 451] on div "Highlight" at bounding box center [131, 451] width 28 height 7
click at [480, 445] on icon at bounding box center [477, 443] width 11 height 11
click at [95, 438] on div "Pen P" at bounding box center [85, 443] width 41 height 32
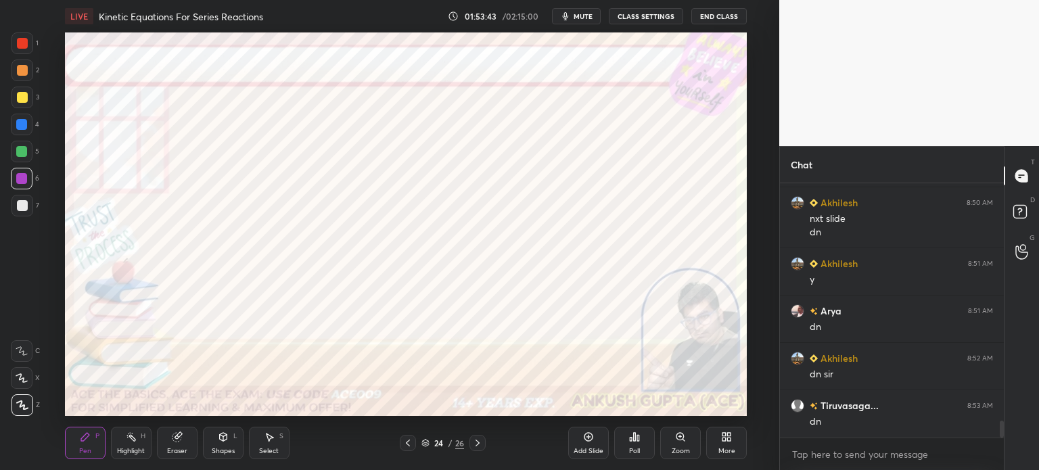
click at [262, 440] on div "Select S" at bounding box center [269, 443] width 41 height 32
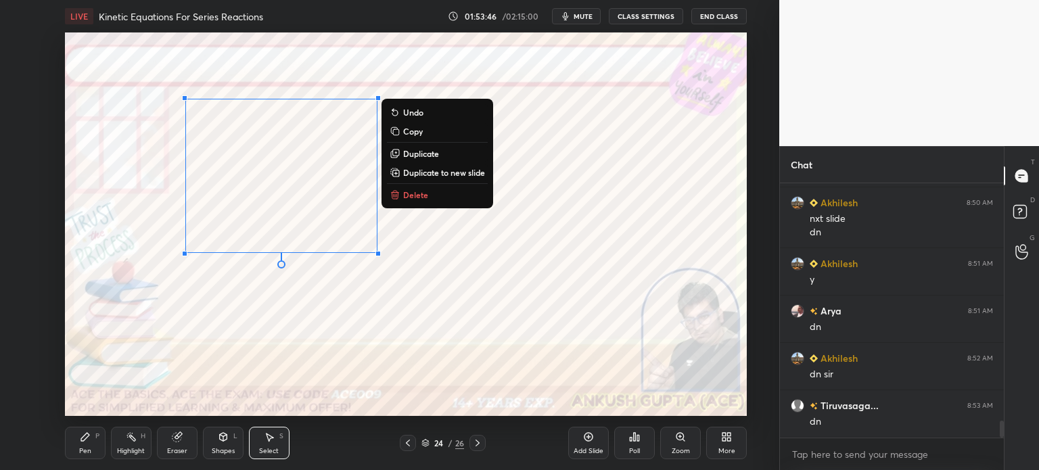
click at [291, 313] on div "0 ° Undo Copy Duplicate Duplicate to new slide Delete" at bounding box center [406, 224] width 682 height 384
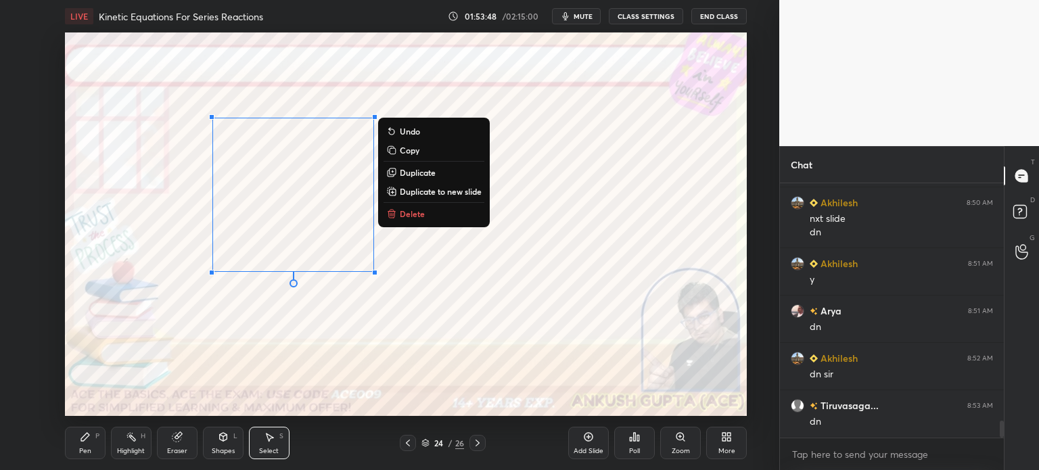
click at [81, 444] on div "Pen P" at bounding box center [85, 443] width 41 height 32
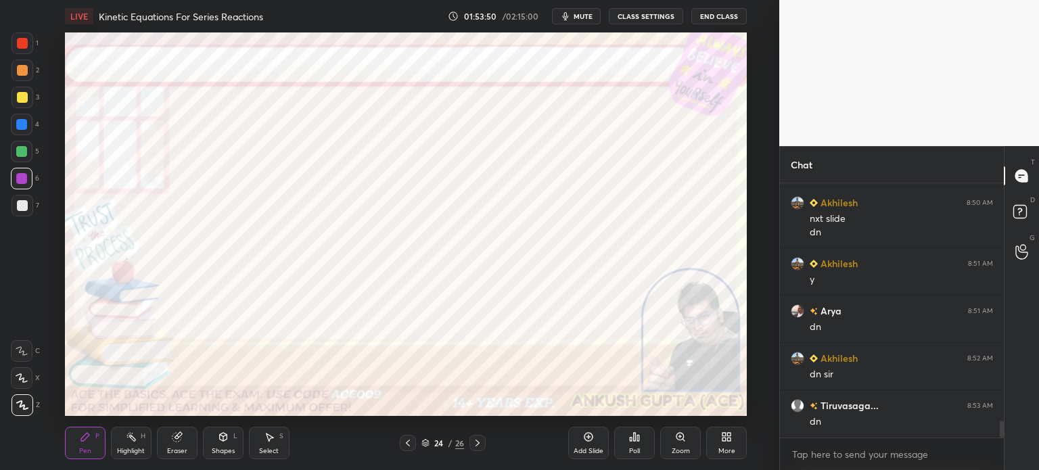
click at [39, 148] on div "5" at bounding box center [25, 152] width 28 height 22
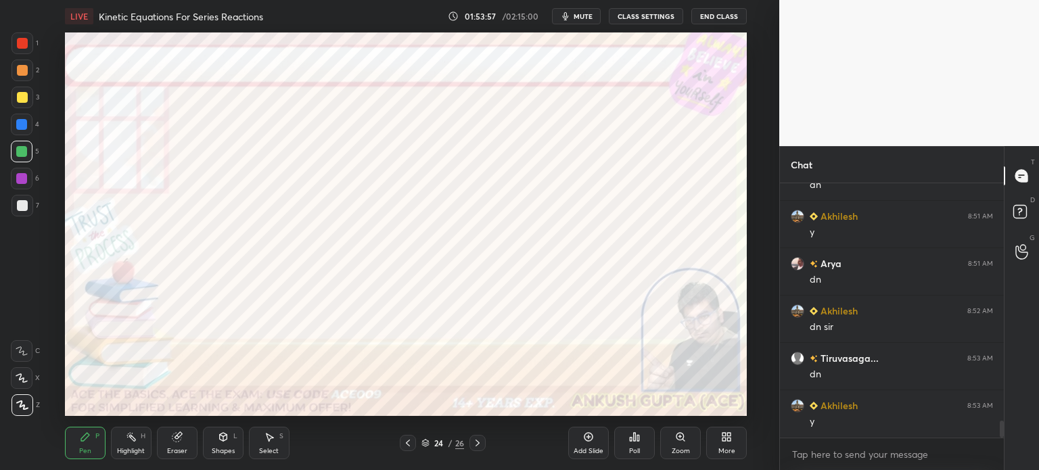
click at [222, 440] on icon at bounding box center [222, 437] width 7 height 8
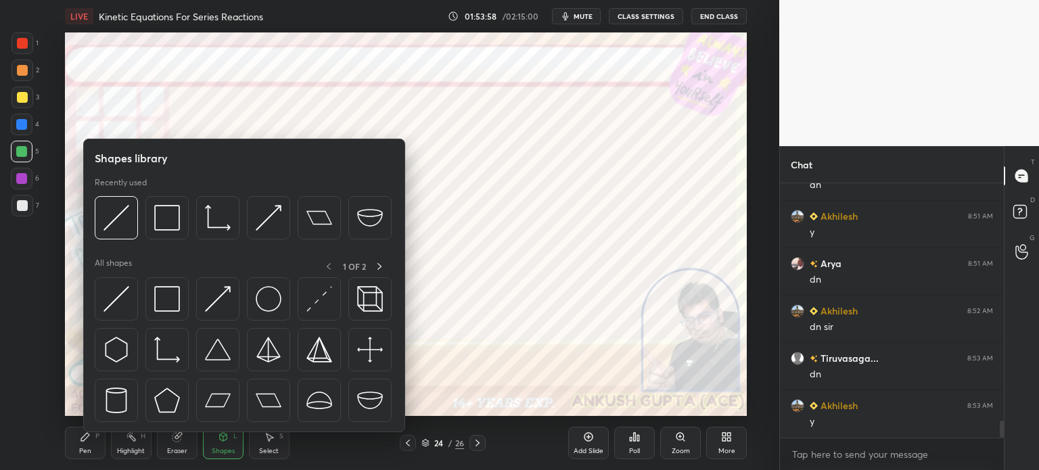
click at [110, 230] on img at bounding box center [117, 218] width 26 height 26
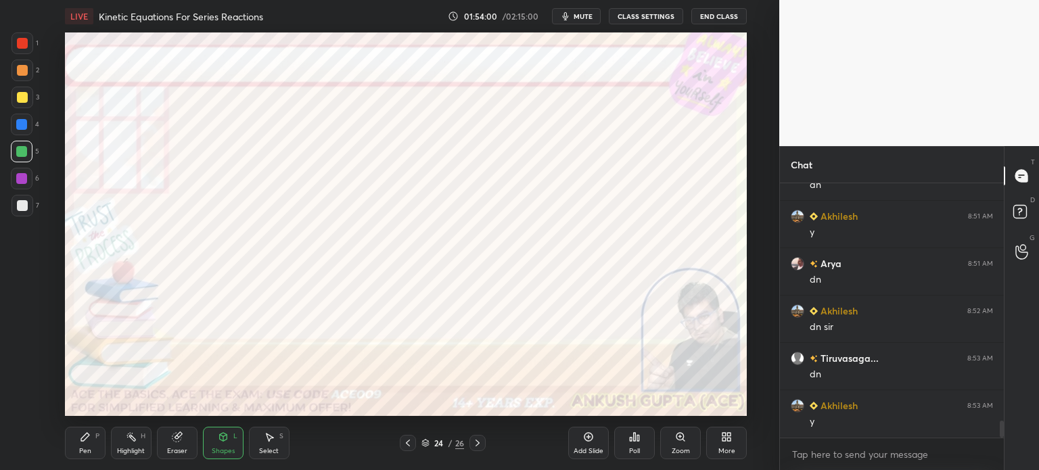
scroll to position [3667, 0]
click at [26, 181] on div at bounding box center [21, 178] width 11 height 11
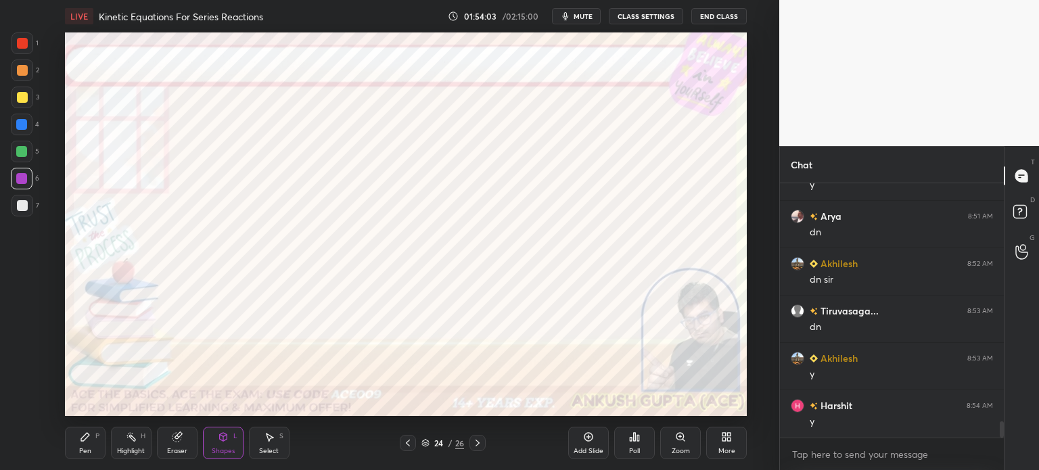
click at [257, 436] on div "Select S" at bounding box center [269, 443] width 41 height 32
click at [147, 135] on div "0 ° Undo Copy Duplicate Duplicate to new slide Delete" at bounding box center [406, 224] width 682 height 384
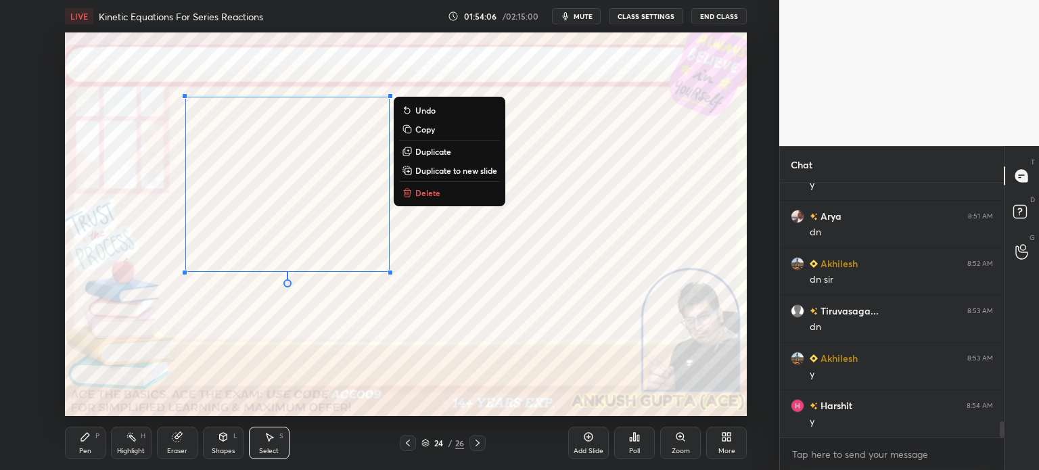
click at [446, 149] on p "Duplicate" at bounding box center [433, 151] width 36 height 11
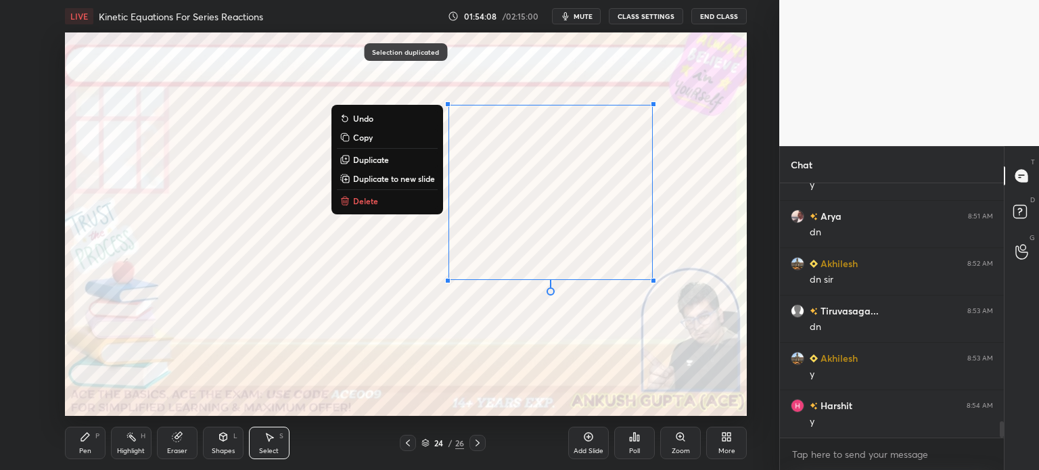
click at [175, 446] on div "Eraser" at bounding box center [177, 443] width 41 height 32
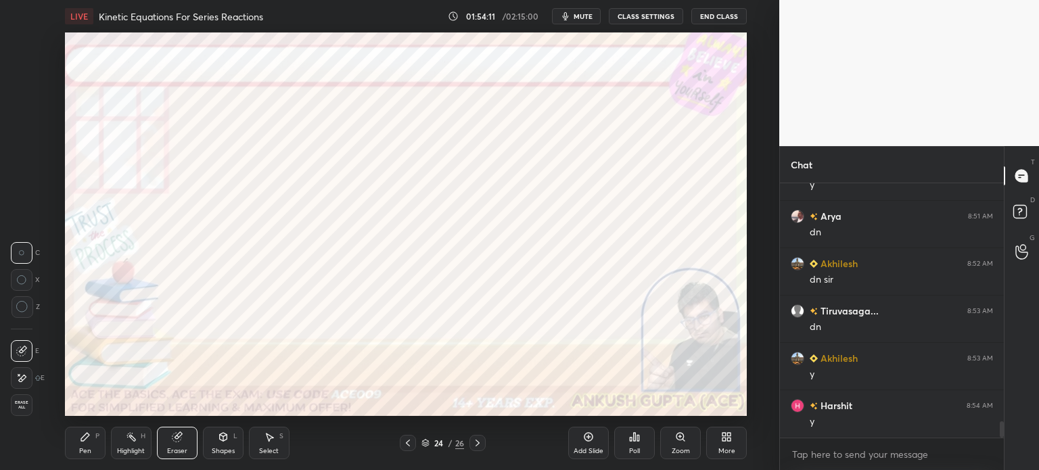
click at [83, 448] on div "Pen" at bounding box center [85, 451] width 12 height 7
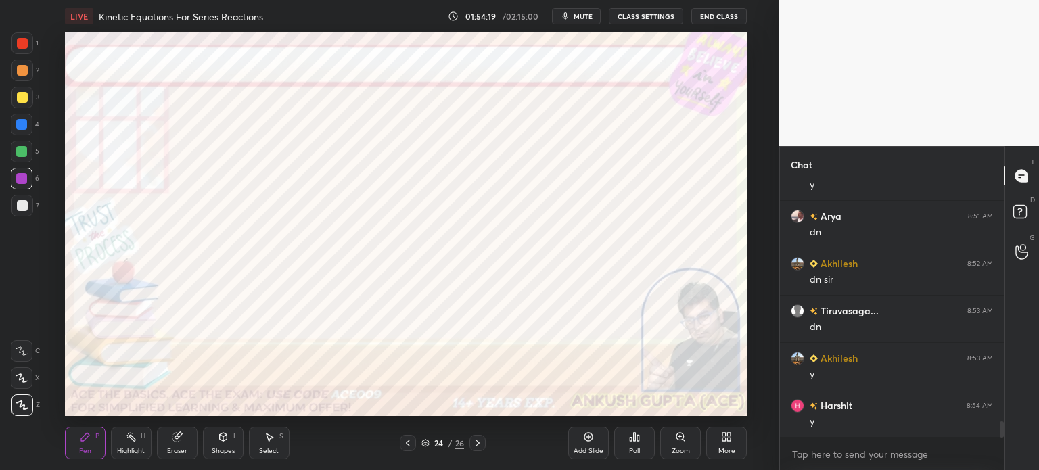
click at [173, 449] on div "Eraser" at bounding box center [177, 451] width 20 height 7
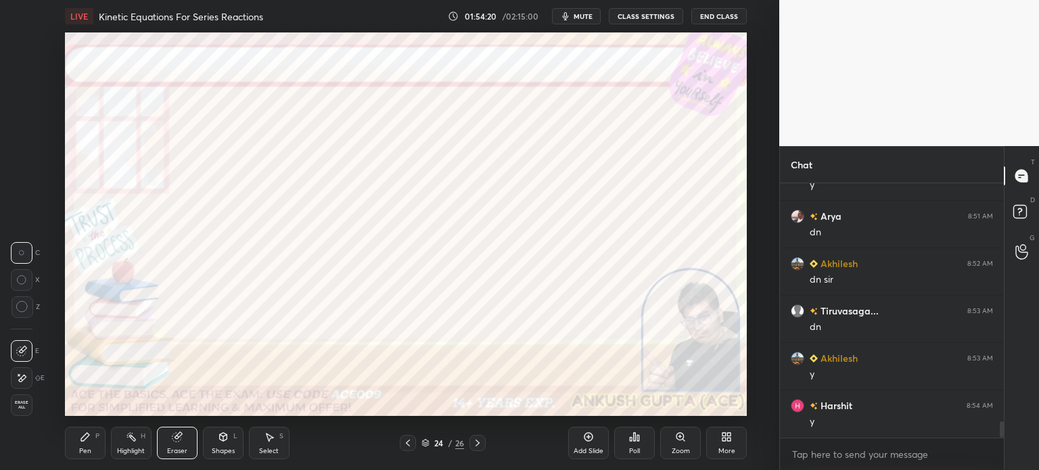
click at [247, 446] on div "Pen P Highlight H Eraser Shapes L Select S" at bounding box center [191, 443] width 252 height 32
click at [275, 444] on div "Select S" at bounding box center [269, 443] width 41 height 32
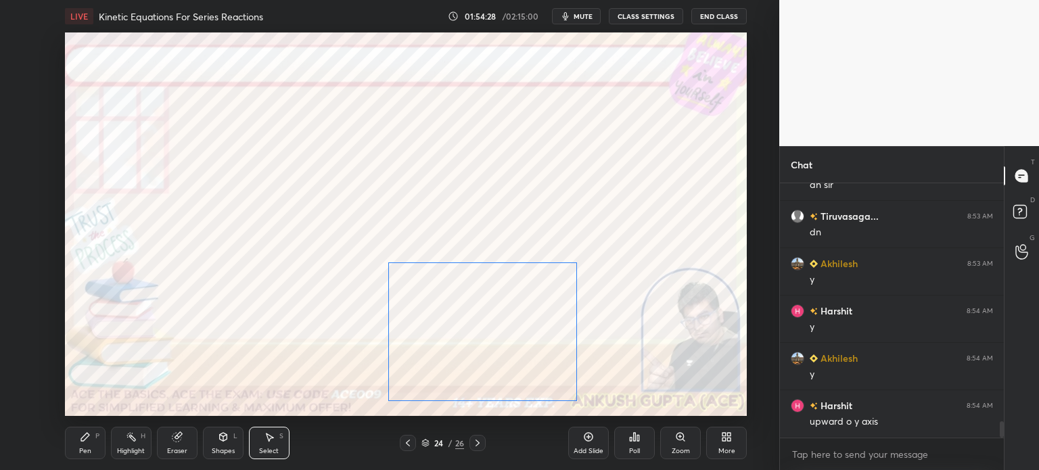
scroll to position [3809, 0]
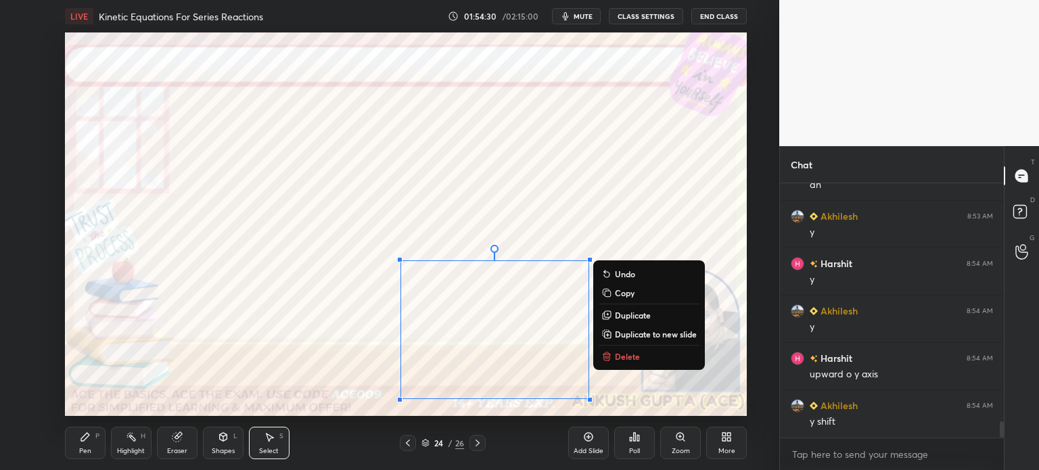
click at [484, 191] on div "0 ° Undo Copy Duplicate Duplicate to new slide Delete" at bounding box center [406, 224] width 682 height 384
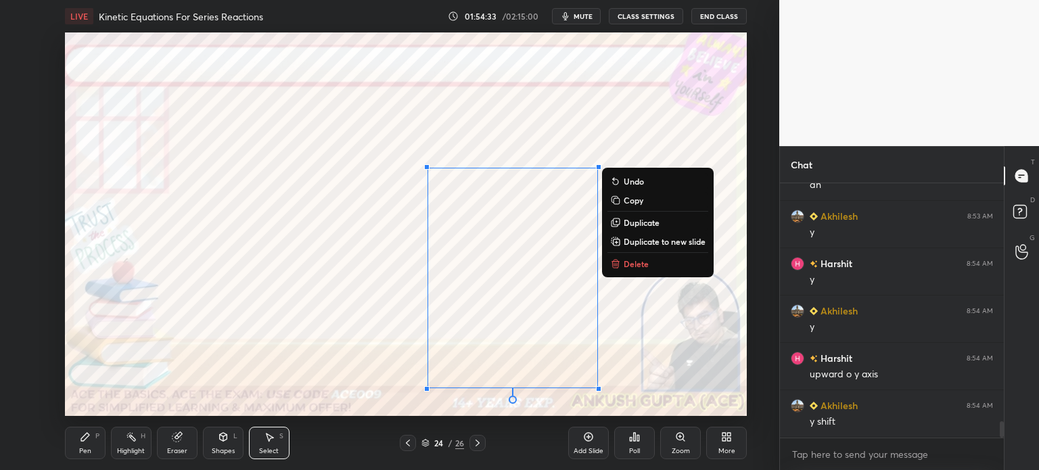
click at [394, 210] on div "0 ° Undo Copy Duplicate Duplicate to new slide Delete" at bounding box center [406, 224] width 682 height 384
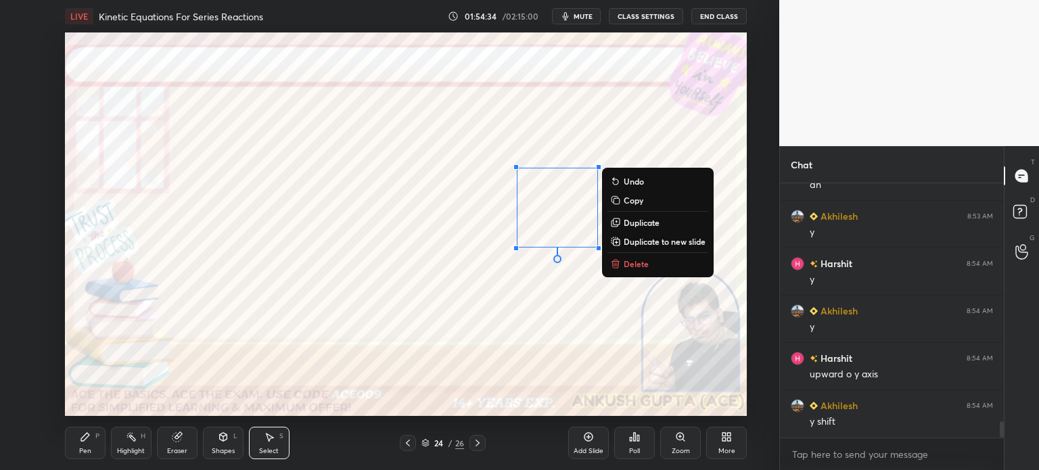
click at [631, 262] on p "Delete" at bounding box center [636, 263] width 25 height 11
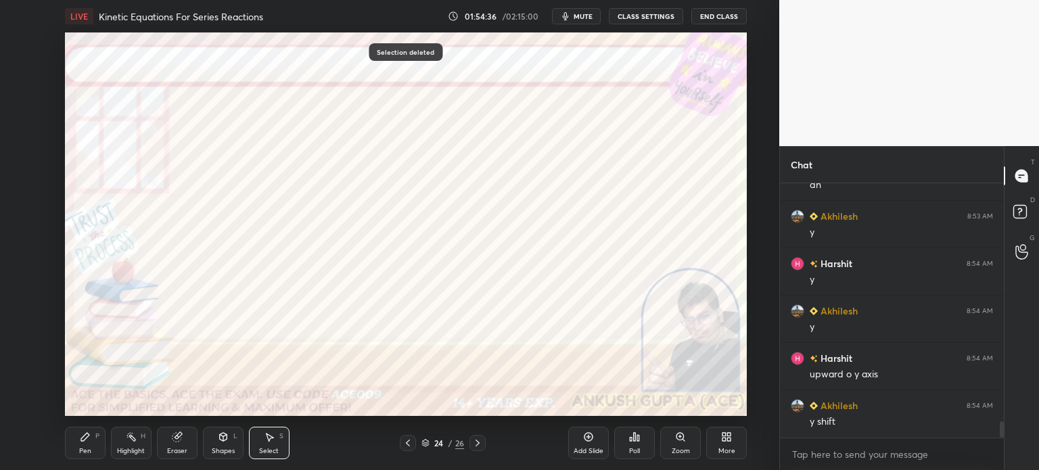
click at [180, 449] on div "Eraser" at bounding box center [177, 451] width 20 height 7
click at [264, 443] on div "Select S" at bounding box center [269, 443] width 41 height 32
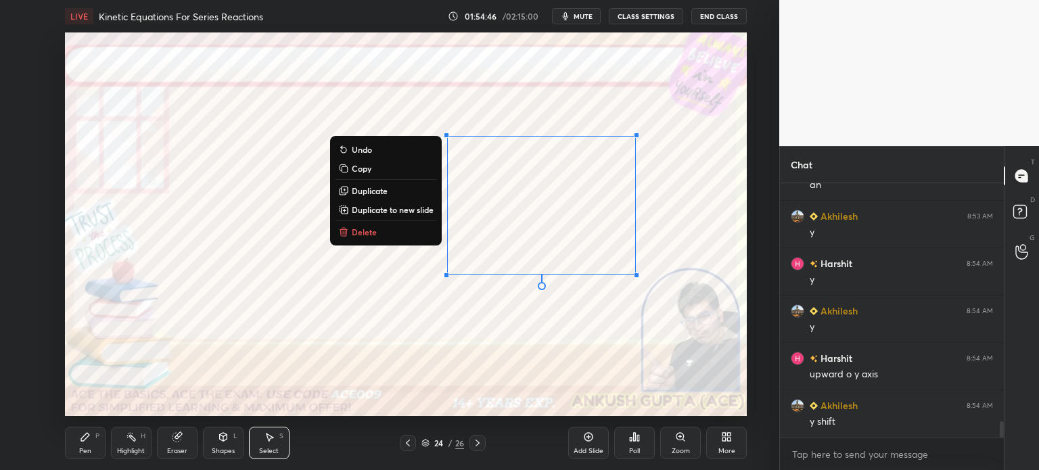
click at [79, 453] on div "Pen" at bounding box center [85, 451] width 12 height 7
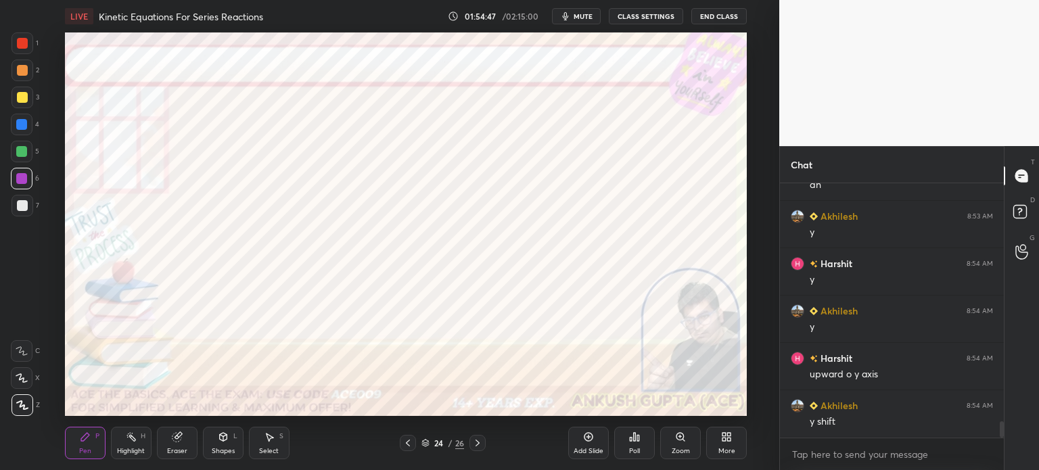
click at [22, 51] on div at bounding box center [23, 43] width 22 height 22
click at [219, 440] on icon at bounding box center [222, 437] width 7 height 8
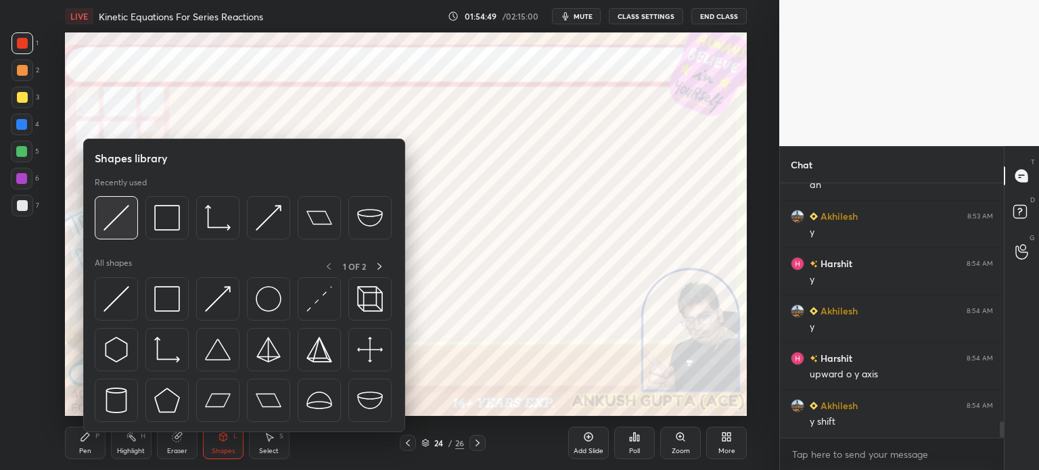
click at [112, 219] on img at bounding box center [117, 218] width 26 height 26
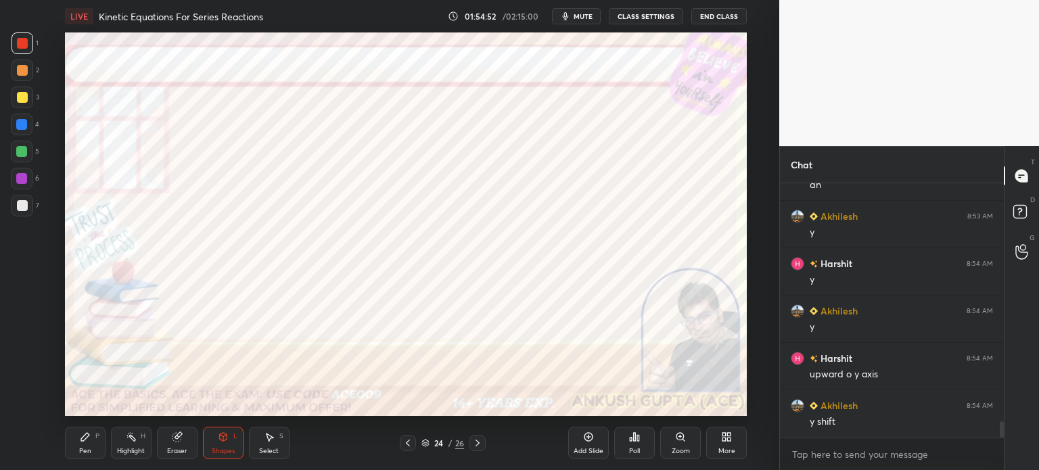
click at [78, 447] on div "Pen P" at bounding box center [85, 443] width 41 height 32
click at [273, 449] on div "Select" at bounding box center [269, 451] width 20 height 7
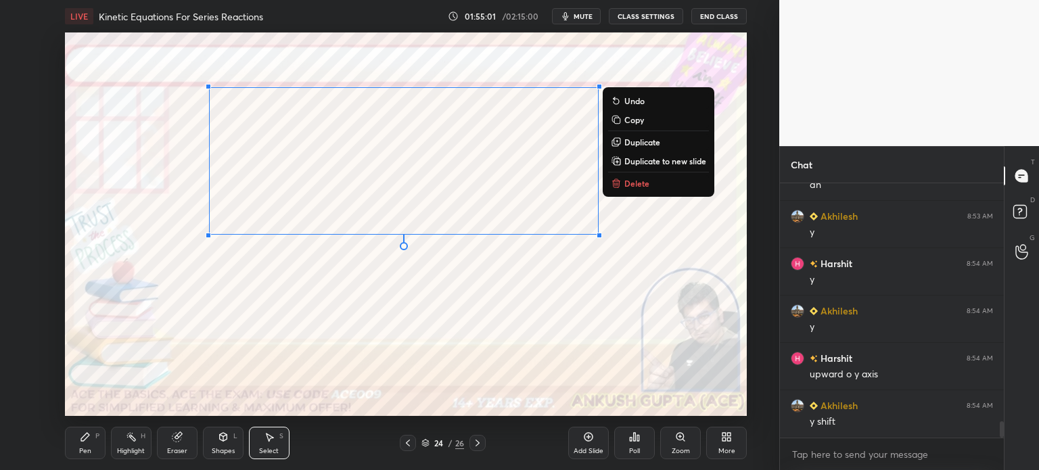
click at [215, 440] on div "Shapes L" at bounding box center [223, 443] width 41 height 32
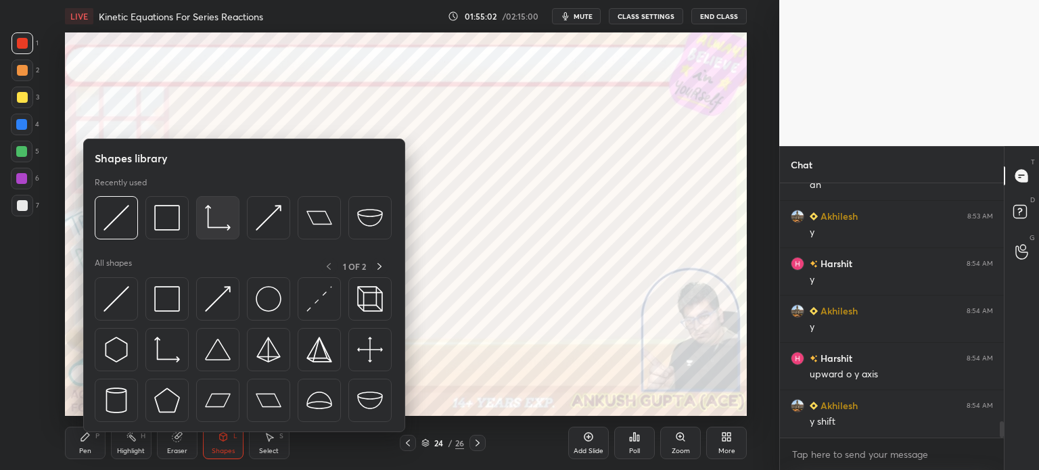
click at [209, 216] on img at bounding box center [218, 218] width 26 height 26
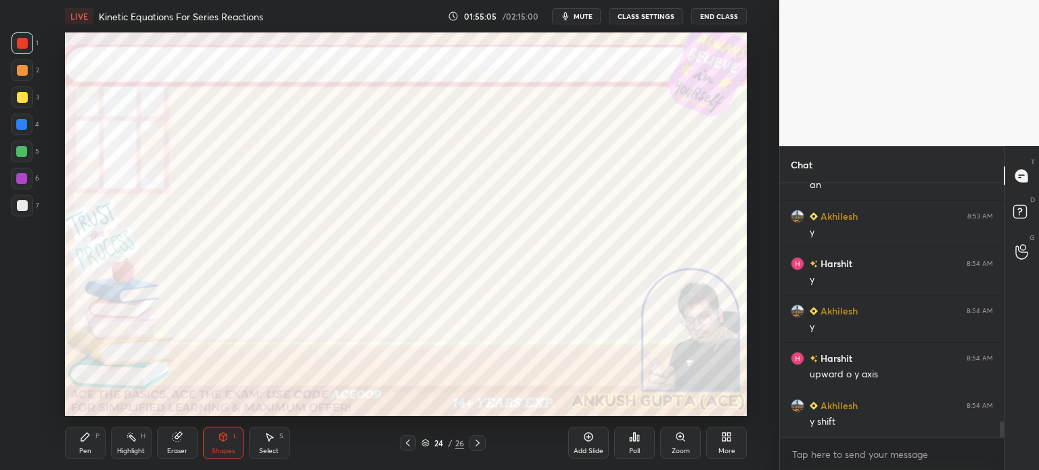
click at [78, 449] on div "Pen P" at bounding box center [85, 443] width 41 height 32
click at [25, 179] on div at bounding box center [21, 178] width 11 height 11
click at [21, 129] on div at bounding box center [21, 124] width 11 height 11
click at [217, 449] on div "Shapes" at bounding box center [223, 451] width 23 height 7
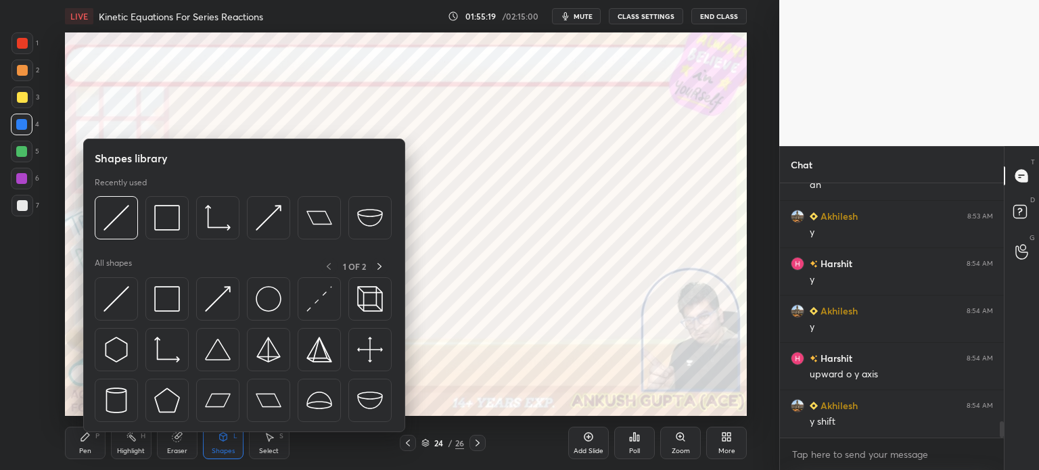
click at [219, 443] on div "Shapes L" at bounding box center [223, 443] width 41 height 32
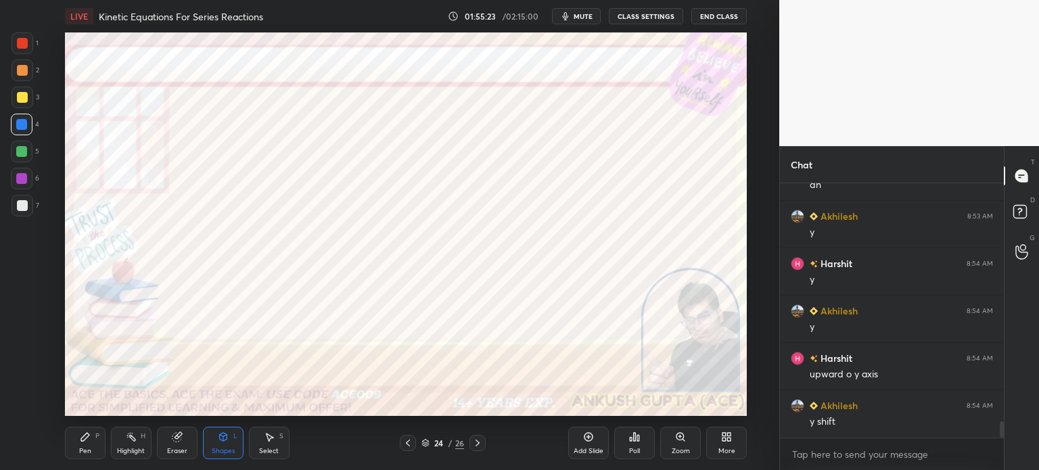
click at [219, 448] on div "Shapes" at bounding box center [223, 451] width 23 height 7
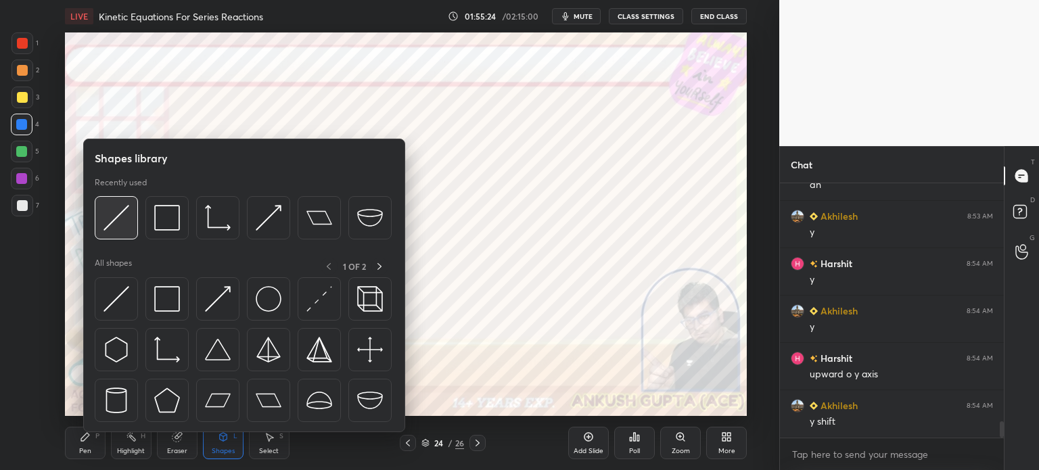
click at [119, 221] on img at bounding box center [117, 218] width 26 height 26
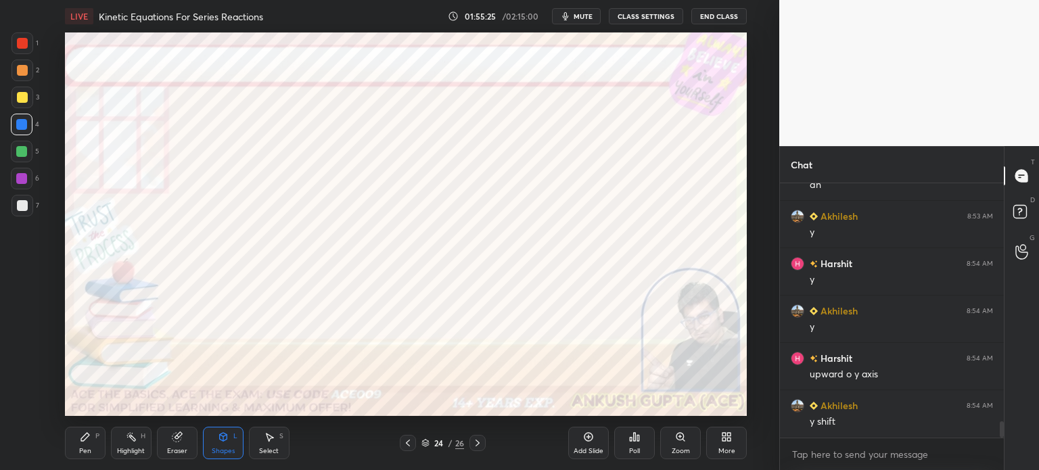
scroll to position [3856, 0]
click at [75, 446] on div "Pen P" at bounding box center [85, 443] width 41 height 32
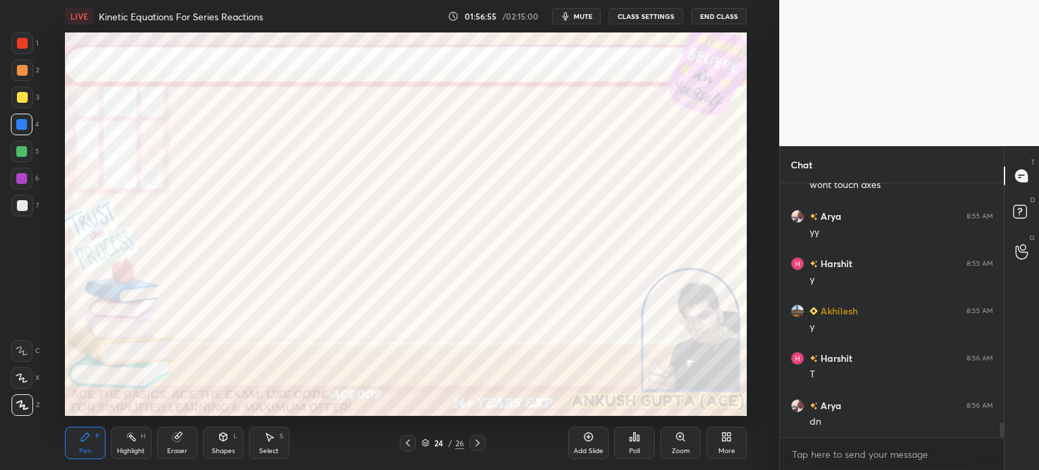
scroll to position [4140, 0]
click at [721, 453] on div "More" at bounding box center [726, 451] width 17 height 7
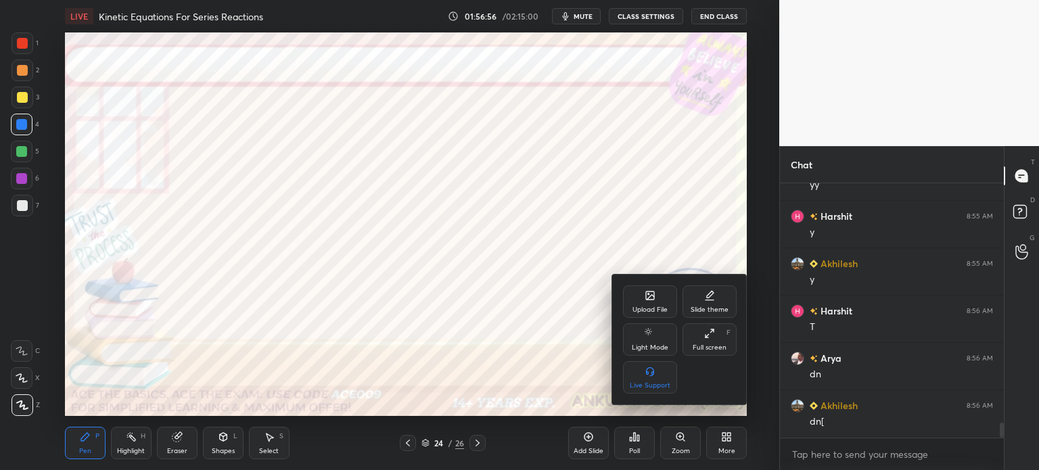
click at [660, 294] on div "Upload File" at bounding box center [650, 302] width 54 height 32
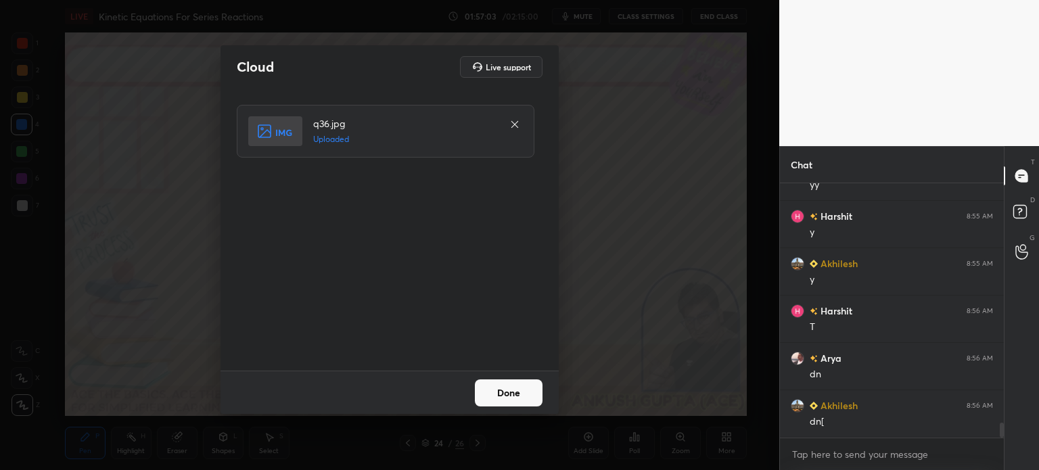
click at [511, 388] on button "Done" at bounding box center [509, 393] width 68 height 27
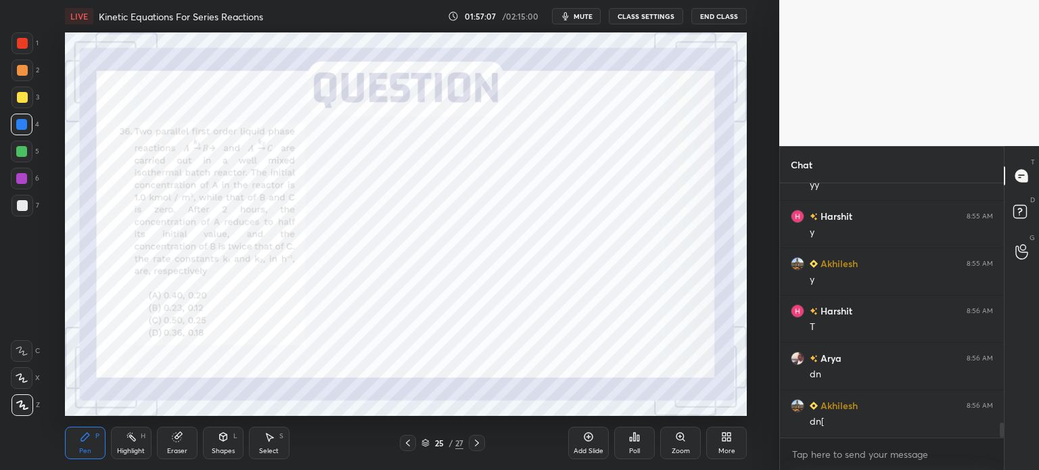
click at [24, 35] on div at bounding box center [23, 43] width 22 height 22
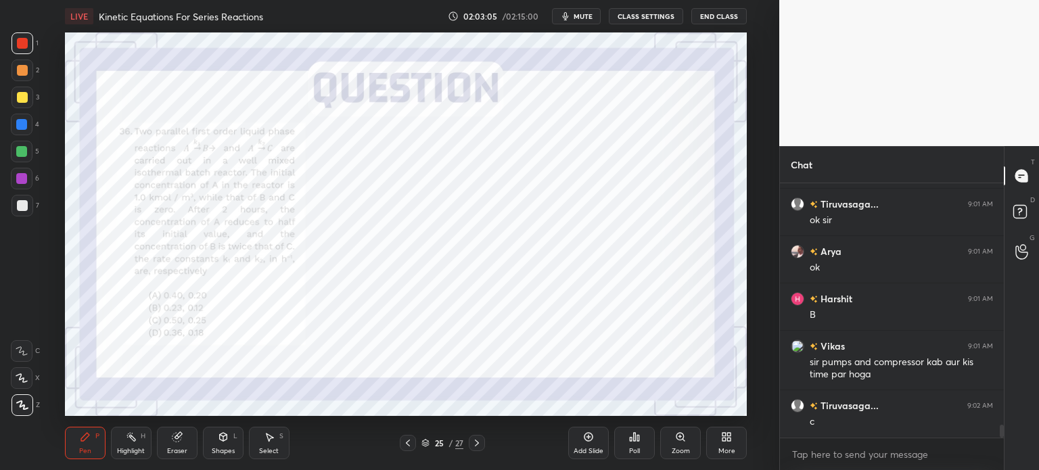
scroll to position [4900, 0]
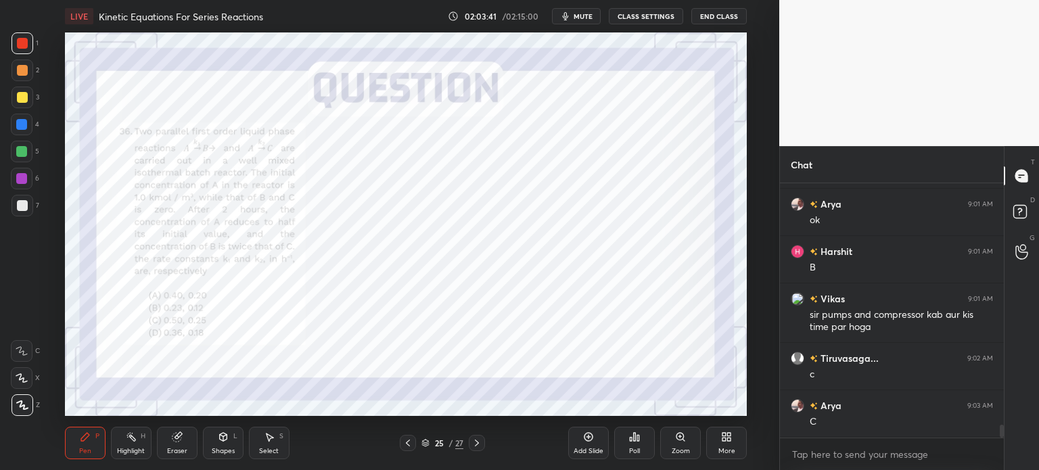
click at [20, 179] on div at bounding box center [21, 178] width 11 height 11
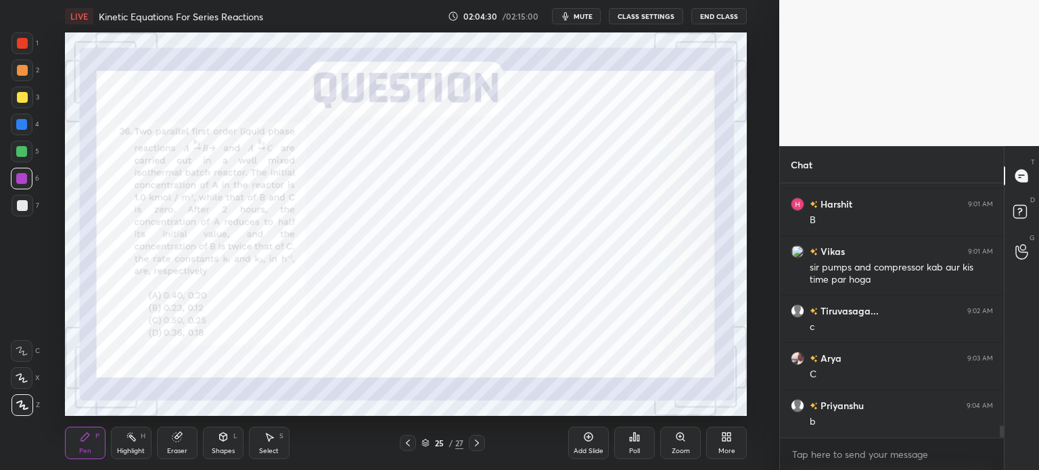
click at [24, 127] on div at bounding box center [21, 124] width 11 height 11
click at [479, 446] on icon at bounding box center [477, 443] width 11 height 11
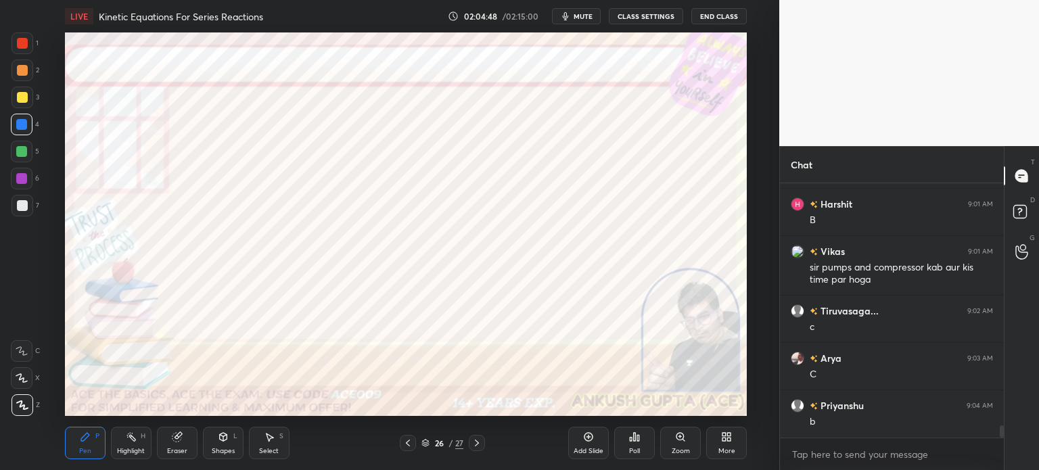
click at [19, 176] on div at bounding box center [21, 178] width 11 height 11
click at [15, 127] on div at bounding box center [22, 125] width 22 height 22
click at [18, 172] on div at bounding box center [22, 179] width 22 height 22
click at [18, 45] on div at bounding box center [22, 43] width 11 height 11
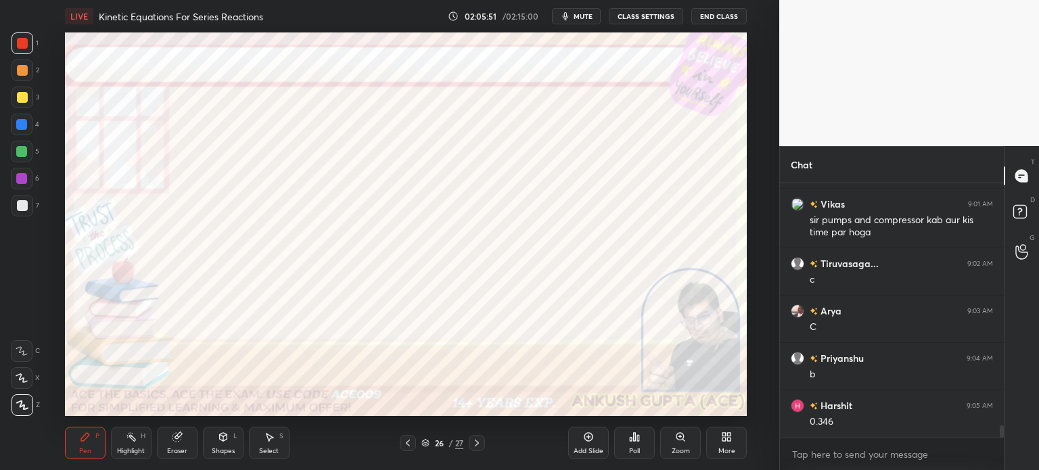
click at [27, 184] on div at bounding box center [22, 179] width 22 height 22
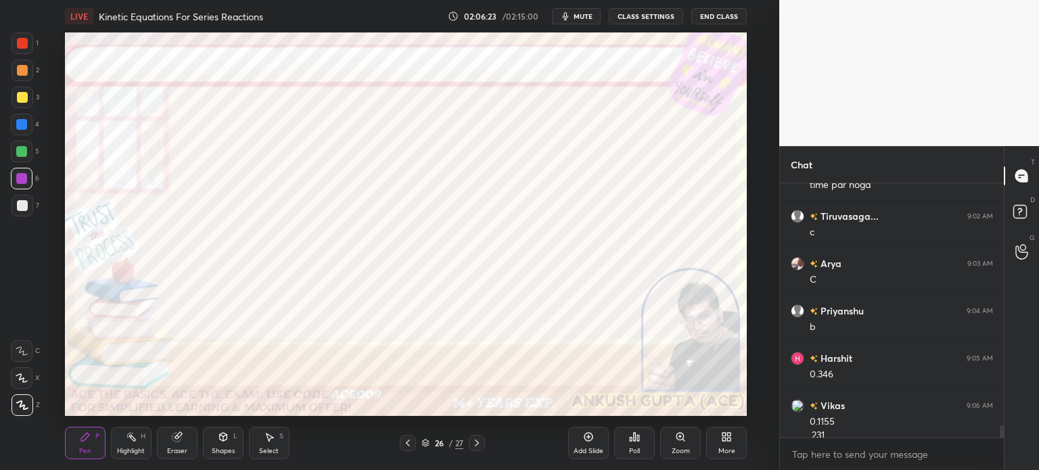
scroll to position [5055, 0]
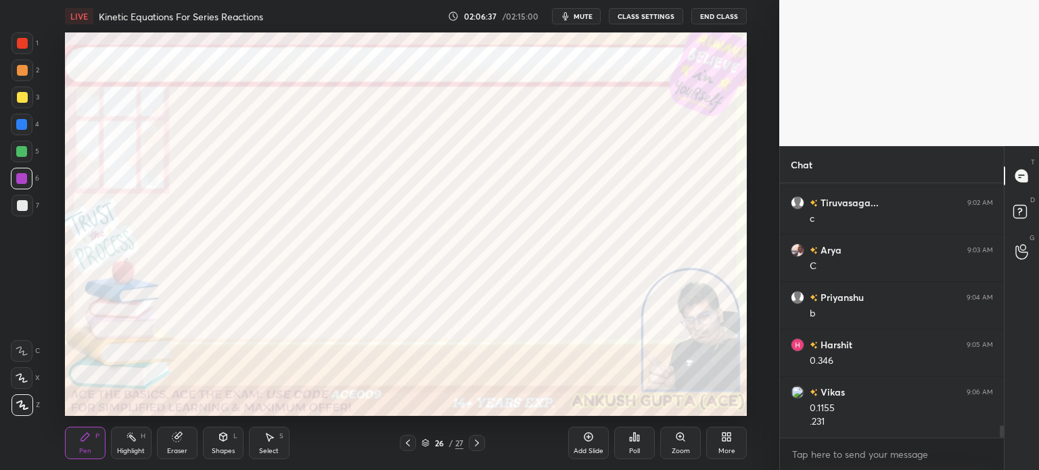
click at [266, 444] on div "Select S" at bounding box center [269, 443] width 41 height 32
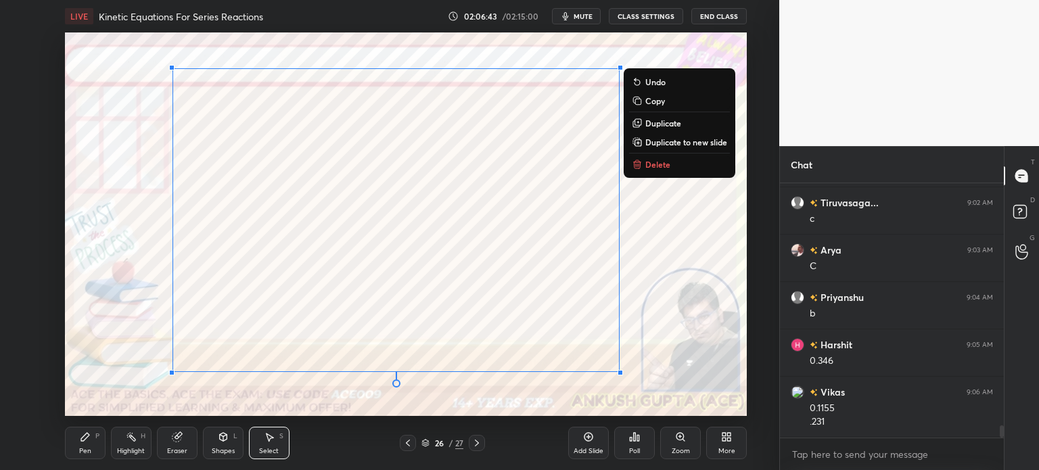
click at [90, 448] on div "Pen" at bounding box center [85, 451] width 12 height 7
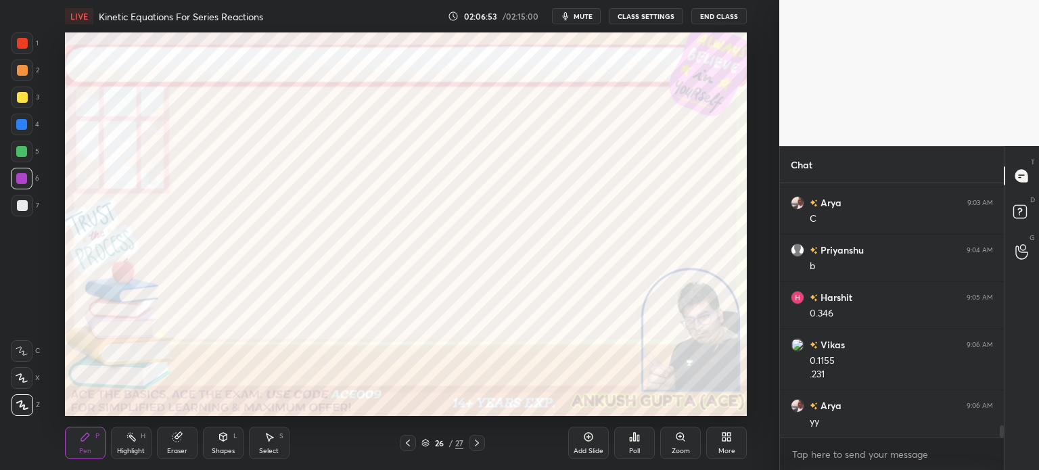
scroll to position [5150, 0]
click at [22, 43] on div at bounding box center [22, 43] width 11 height 11
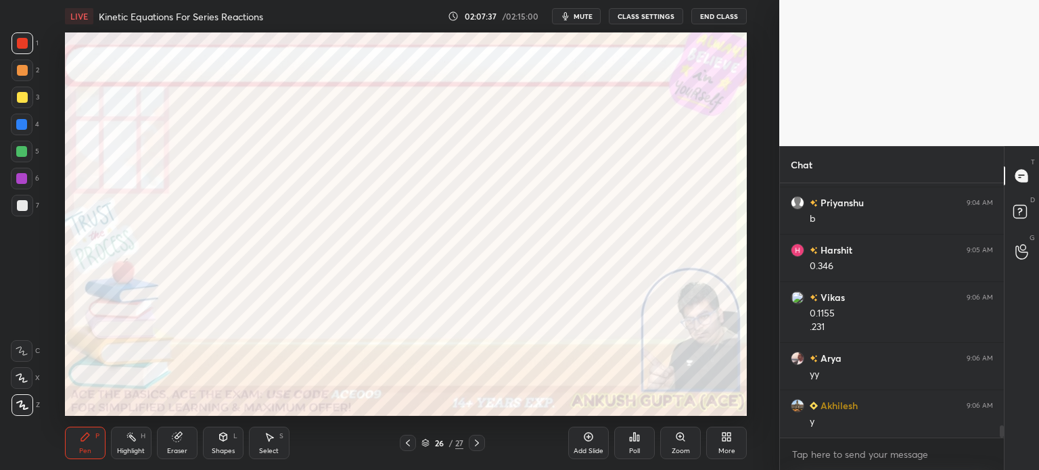
click at [482, 444] on icon at bounding box center [477, 443] width 11 height 11
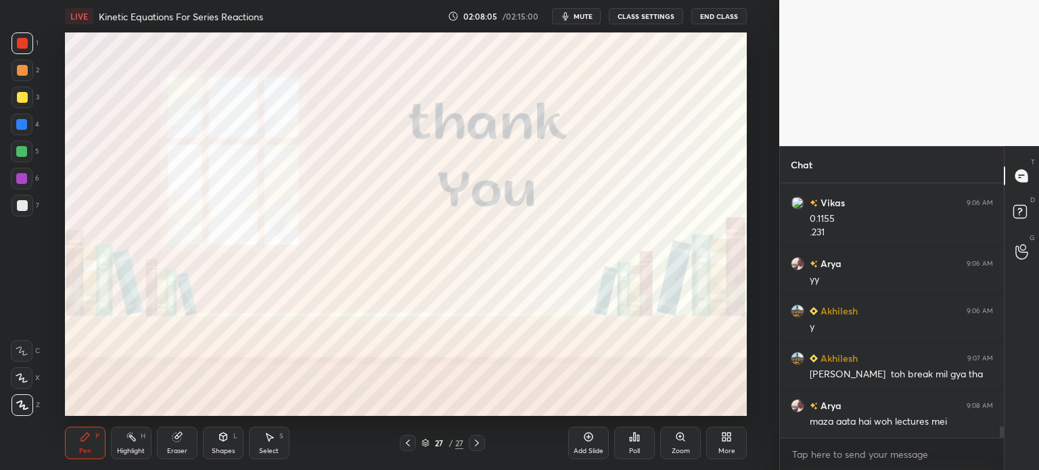
scroll to position [5292, 0]
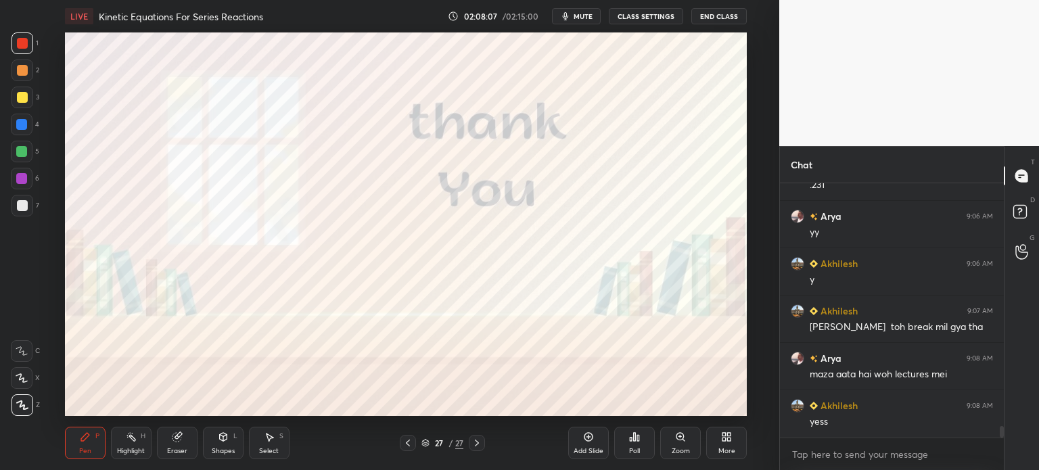
click at [20, 183] on div at bounding box center [21, 178] width 11 height 11
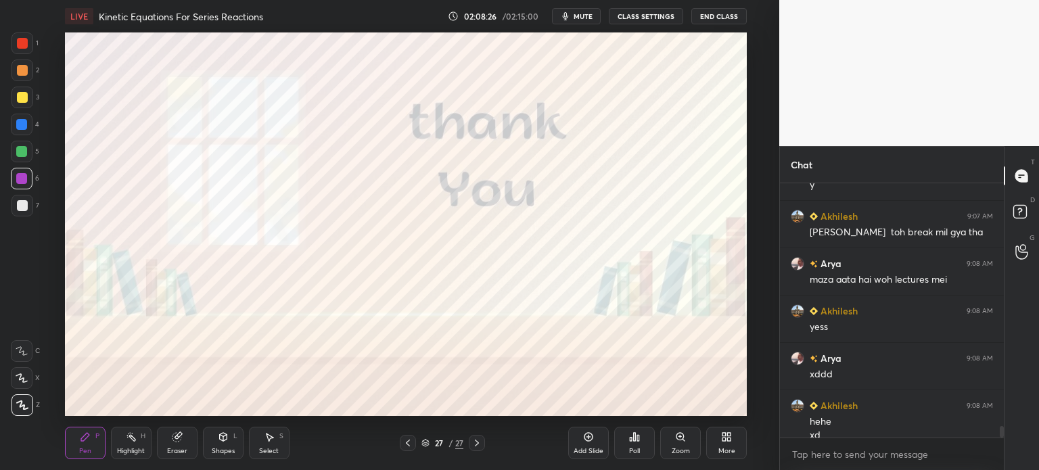
scroll to position [5400, 0]
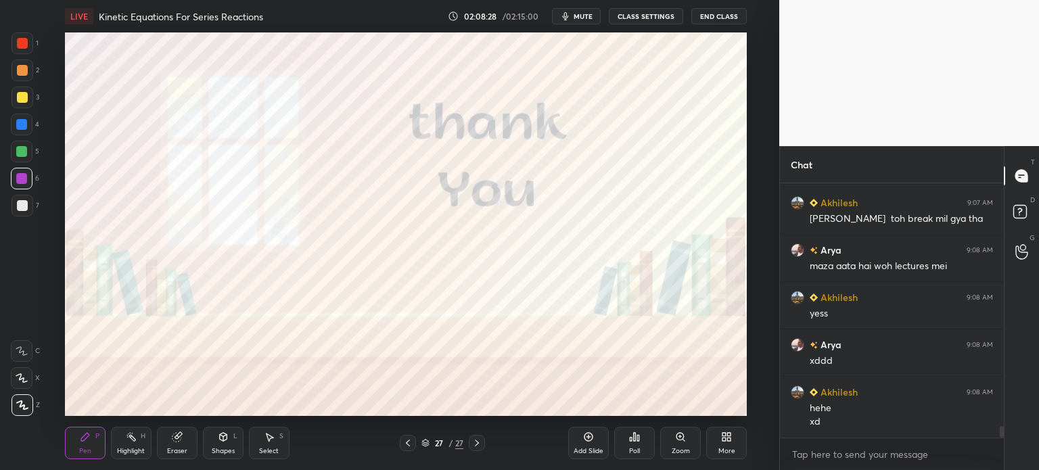
click at [29, 40] on div at bounding box center [23, 43] width 22 height 22
click at [19, 175] on div at bounding box center [21, 178] width 11 height 11
click at [27, 128] on div at bounding box center [22, 125] width 22 height 22
click at [27, 182] on div at bounding box center [22, 179] width 22 height 22
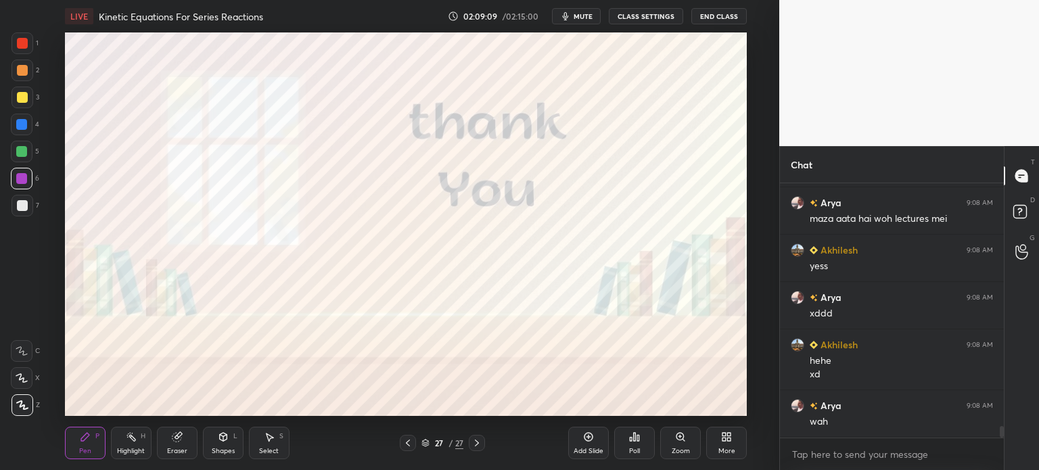
click at [24, 73] on div at bounding box center [22, 70] width 11 height 11
click at [28, 124] on div at bounding box center [22, 125] width 22 height 22
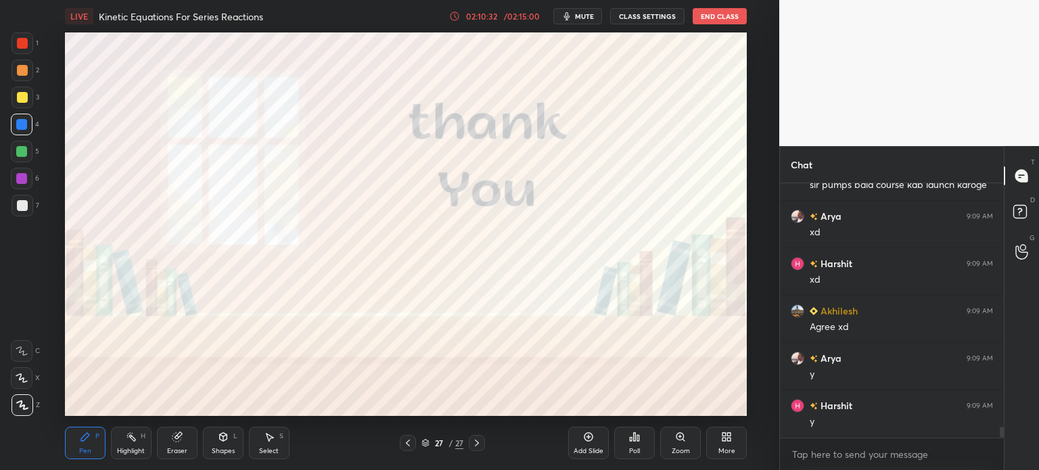
scroll to position [5779, 0]
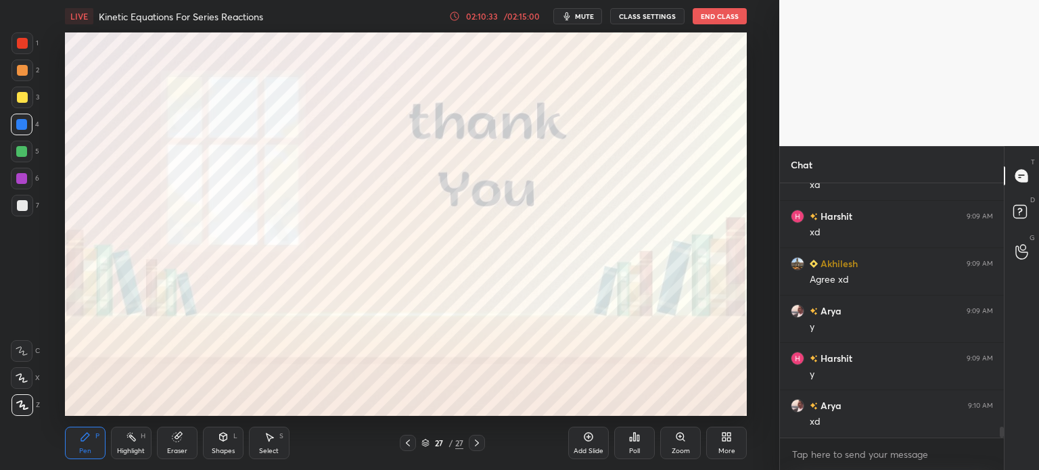
drag, startPoint x: 26, startPoint y: 72, endPoint x: 37, endPoint y: 93, distance: 23.3
click at [26, 72] on div at bounding box center [22, 70] width 11 height 11
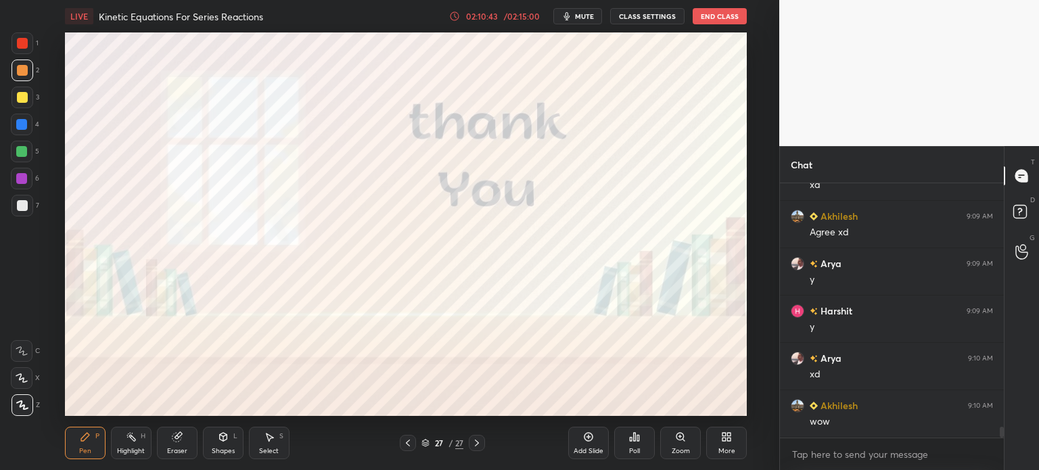
scroll to position [5874, 0]
click at [22, 177] on div at bounding box center [21, 178] width 11 height 11
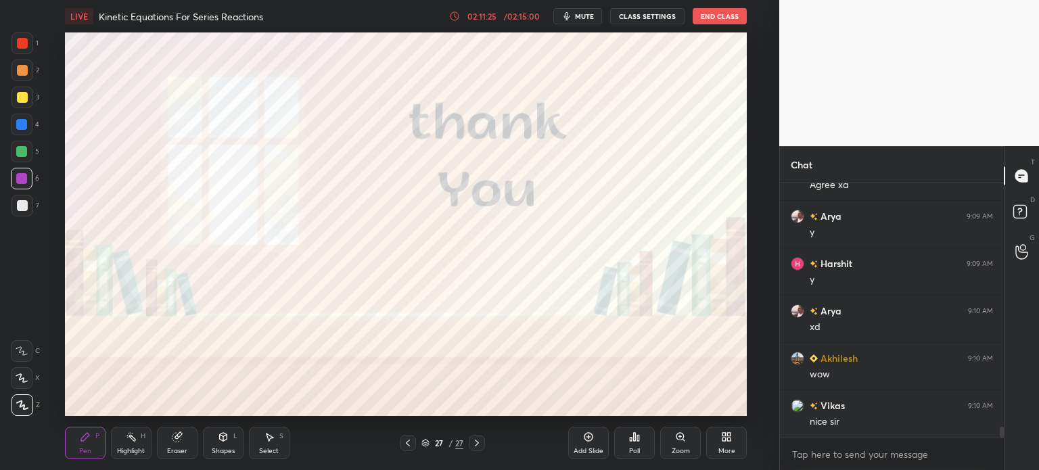
click at [22, 45] on div at bounding box center [22, 43] width 11 height 11
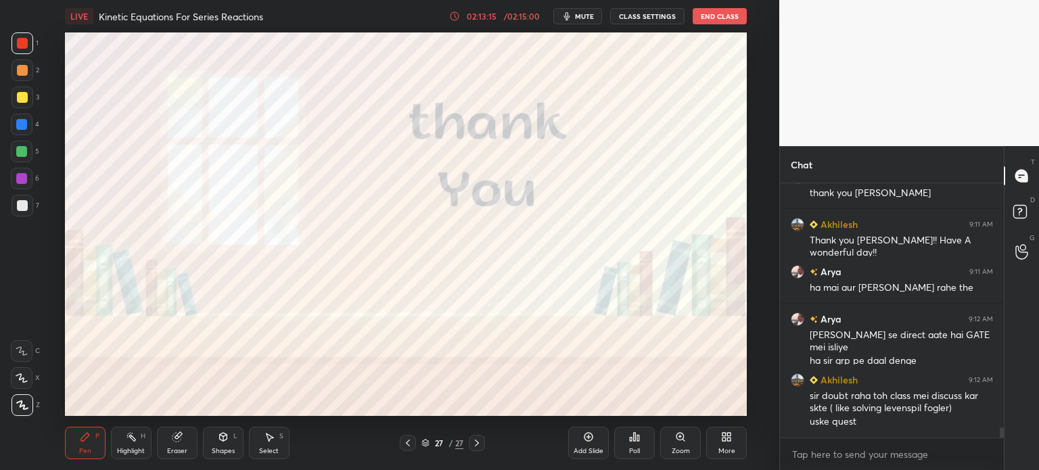
scroll to position [6245, 0]
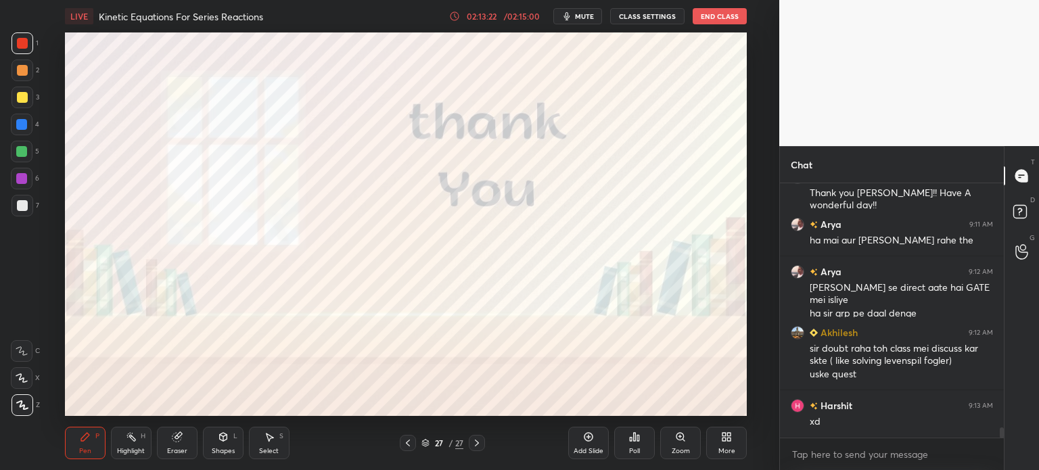
click at [22, 124] on div at bounding box center [21, 124] width 11 height 11
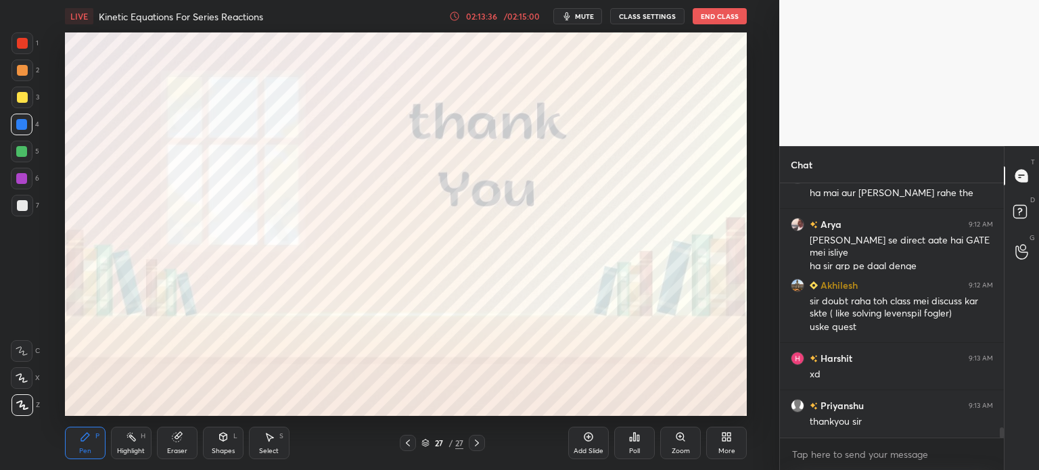
scroll to position [6339, 0]
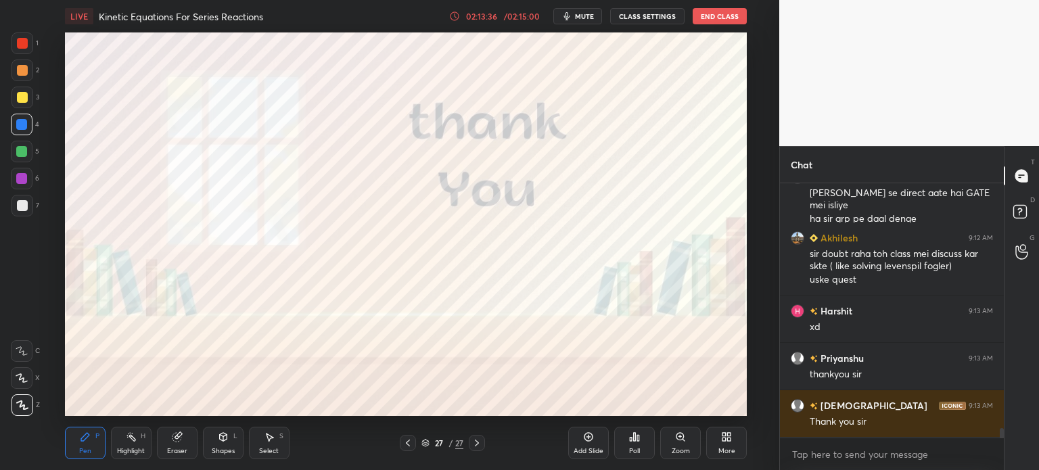
click at [695, 15] on button "End Class" at bounding box center [720, 16] width 54 height 16
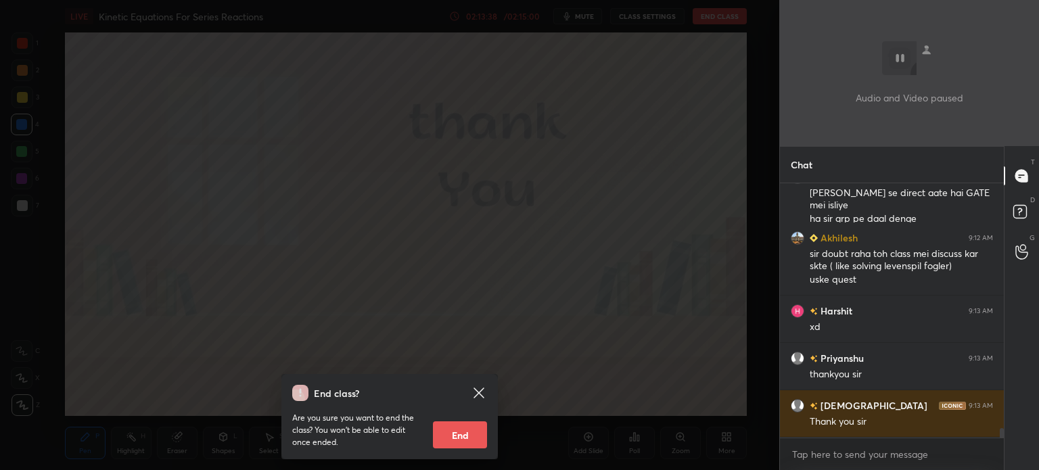
click at [469, 440] on button "End" at bounding box center [460, 434] width 54 height 27
type textarea "x"
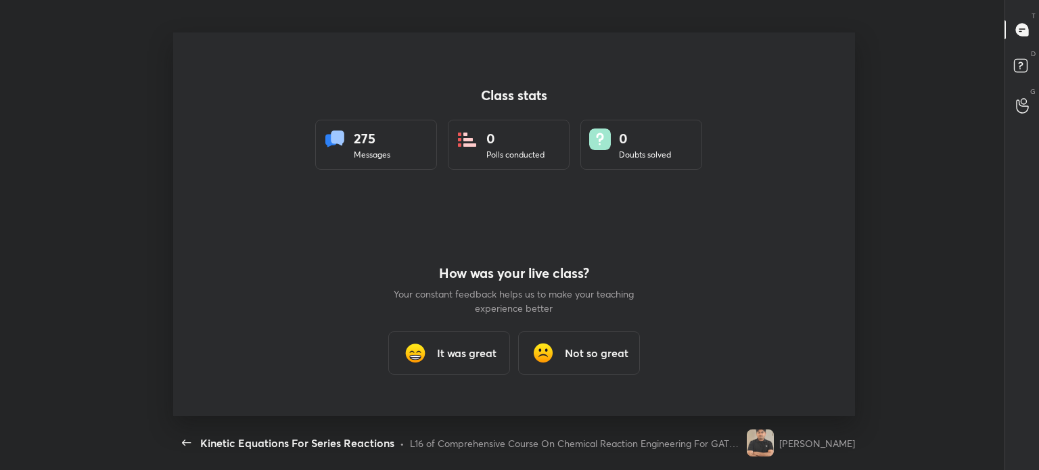
scroll to position [0, 0]
